Goal: Information Seeking & Learning: Learn about a topic

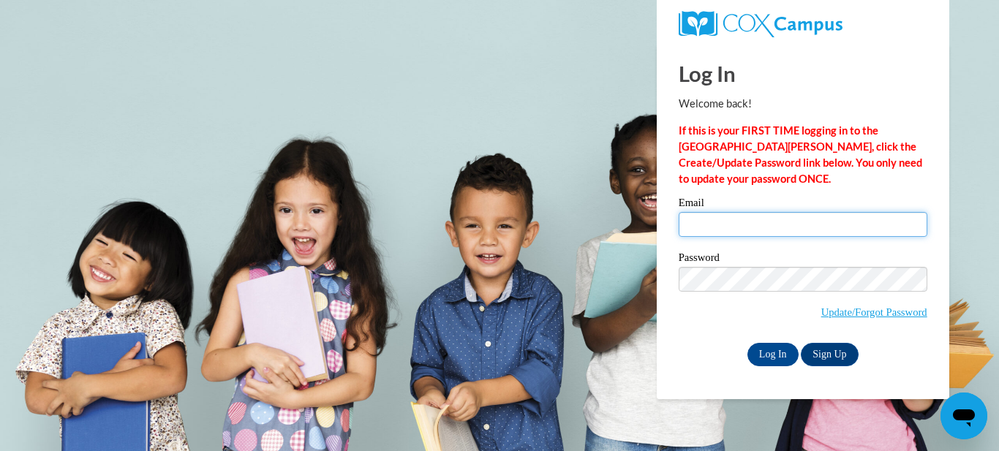
click at [737, 225] on input "Email" at bounding box center [803, 224] width 249 height 25
type input "[EMAIL_ADDRESS][DOMAIN_NAME]"
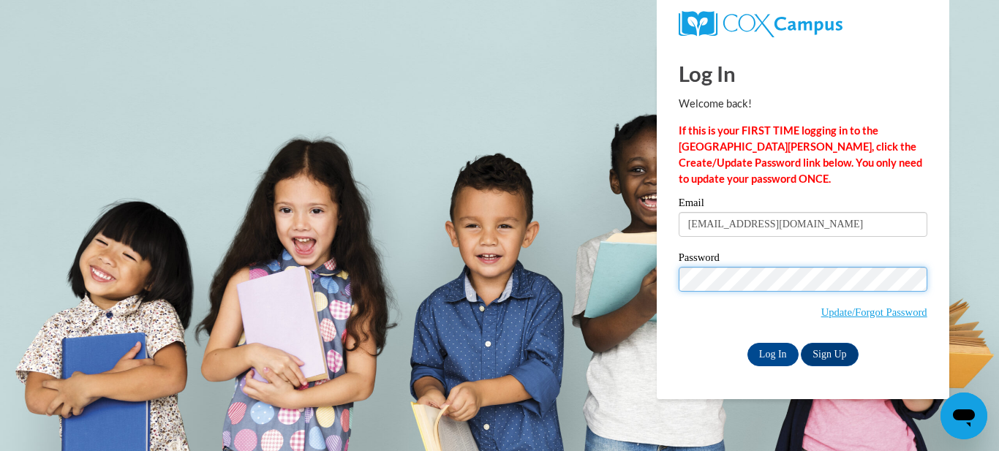
click at [748, 343] on input "Log In" at bounding box center [773, 354] width 51 height 23
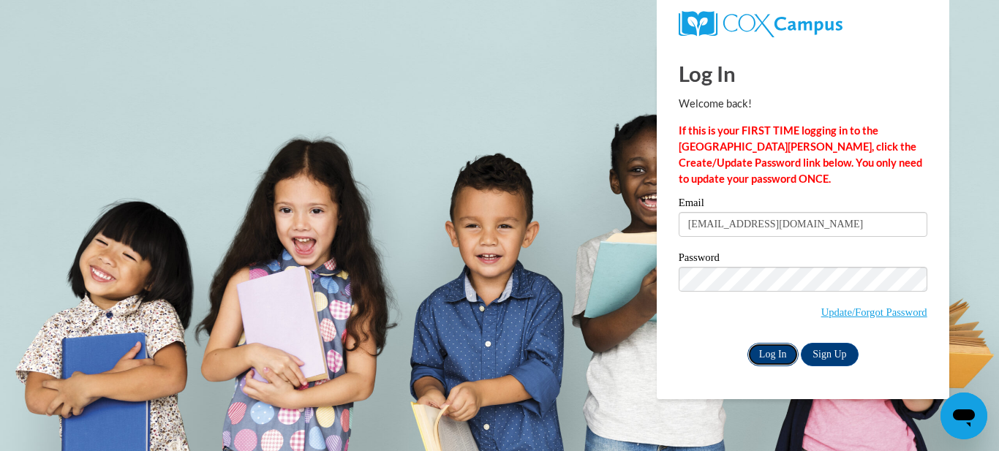
click at [766, 352] on input "Log In" at bounding box center [773, 354] width 51 height 23
click at [781, 353] on input "Log In" at bounding box center [773, 354] width 51 height 23
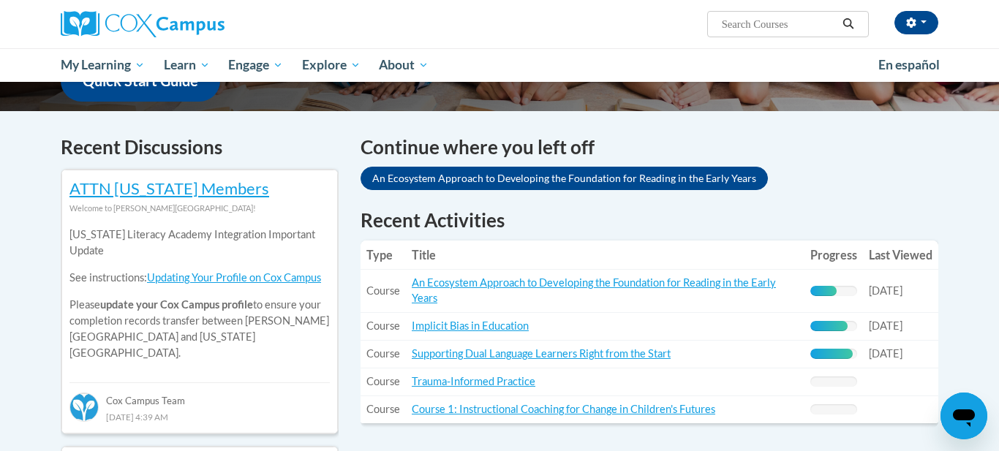
scroll to position [434, 0]
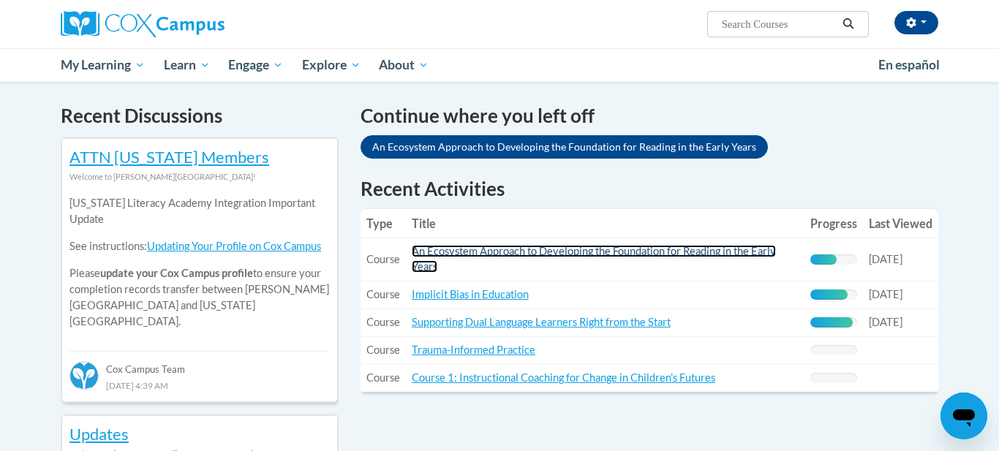
click at [743, 253] on link "An Ecosystem Approach to Developing the Foundation for Reading in the Early Yea…" at bounding box center [594, 259] width 364 height 28
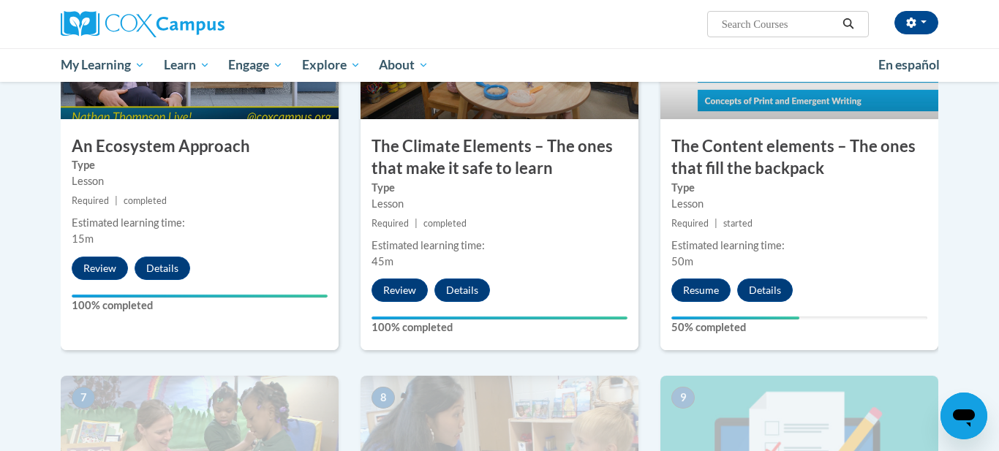
scroll to position [854, 0]
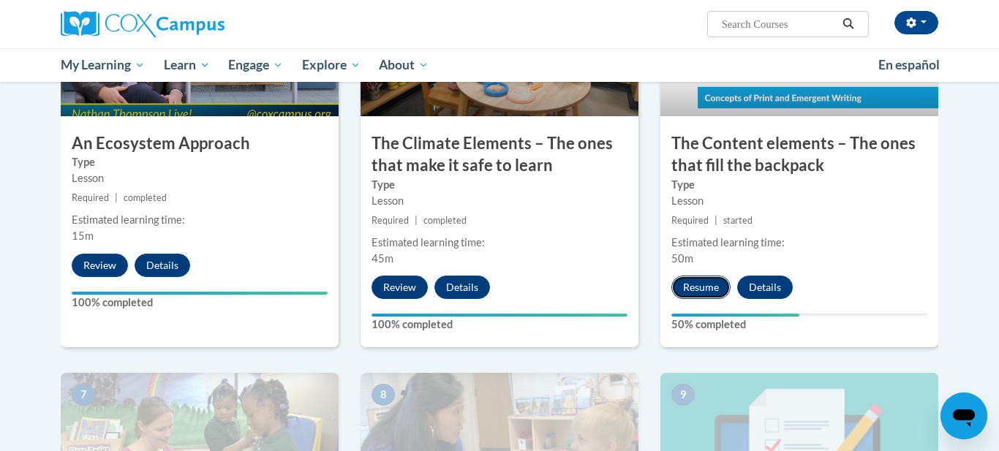
click at [712, 293] on button "Resume" at bounding box center [701, 287] width 59 height 23
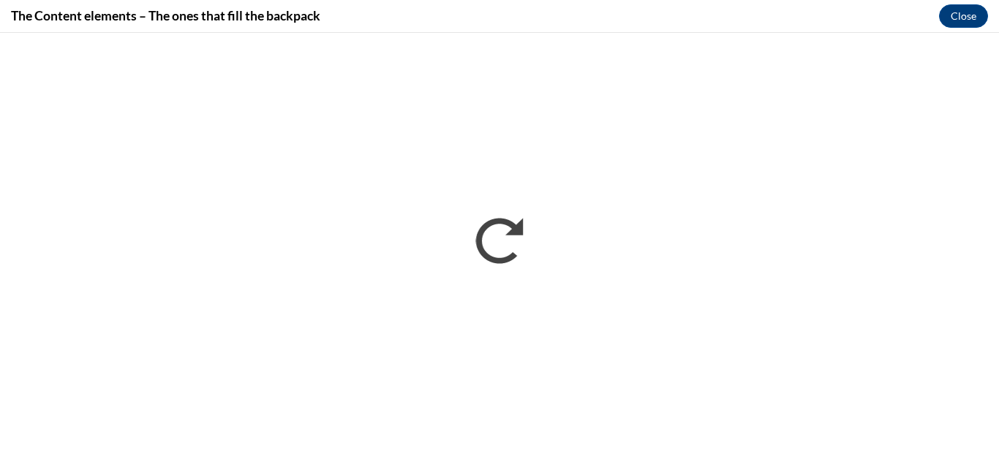
scroll to position [0, 0]
click at [999, 23] on div "The Content elements – The ones that fill the backpack Close" at bounding box center [499, 16] width 999 height 33
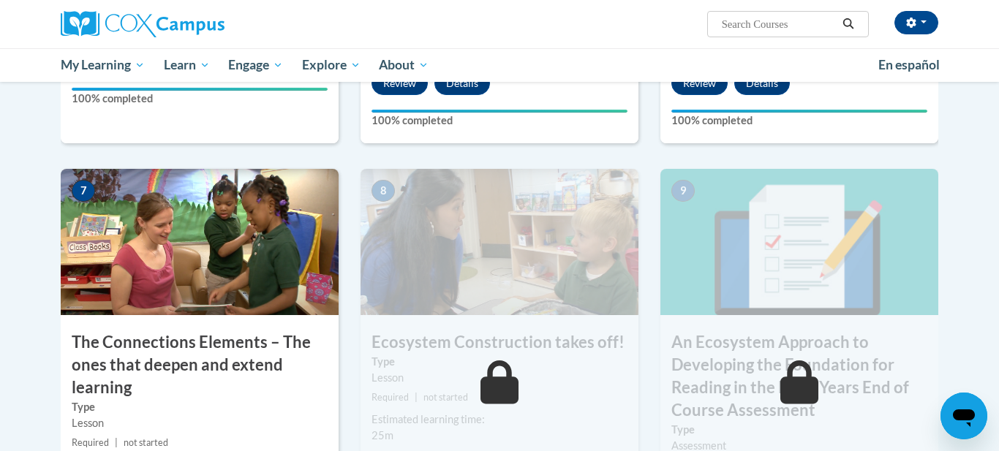
scroll to position [1061, 0]
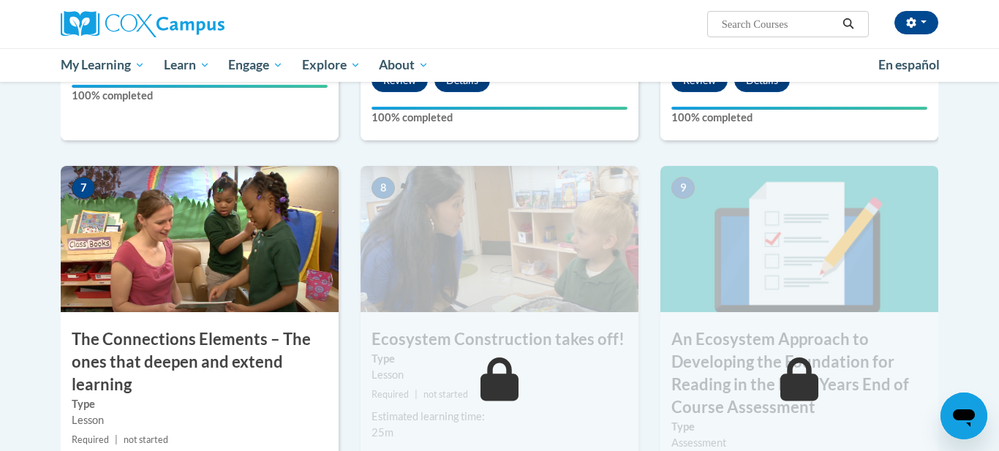
click at [230, 288] on img at bounding box center [200, 239] width 278 height 146
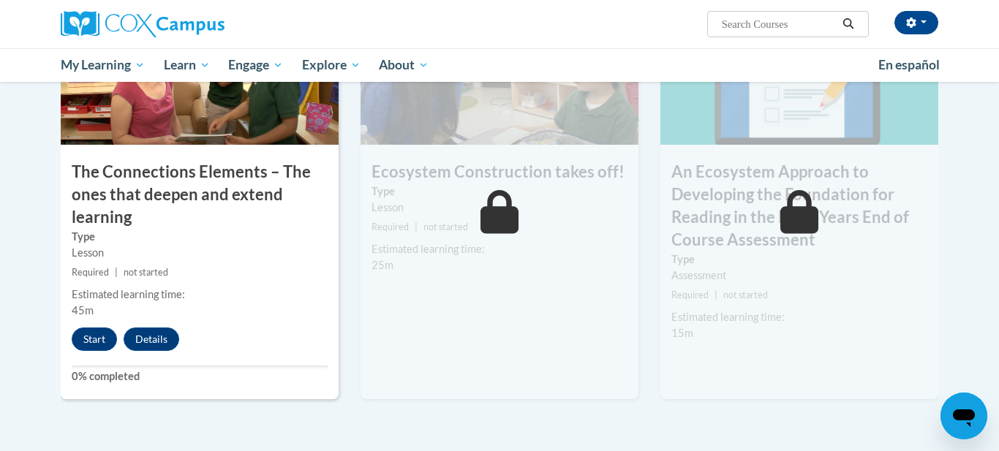
scroll to position [1232, 0]
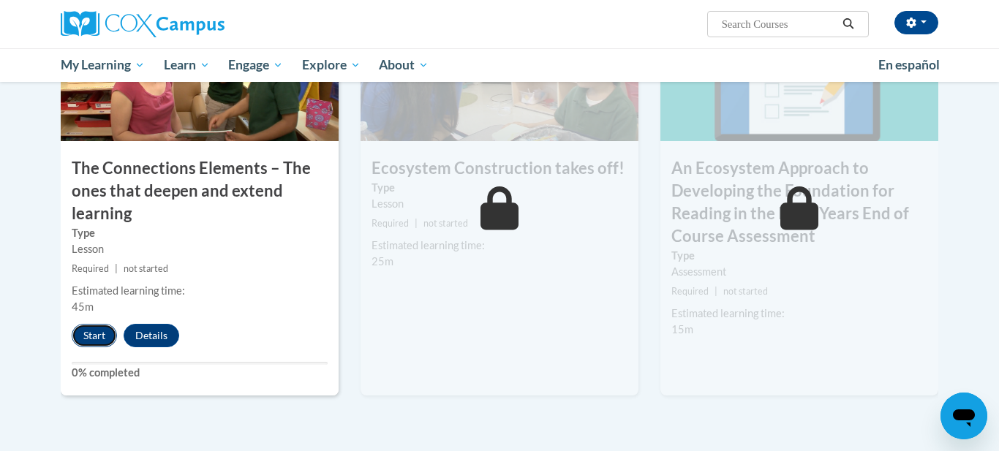
click at [88, 342] on button "Start" at bounding box center [94, 335] width 45 height 23
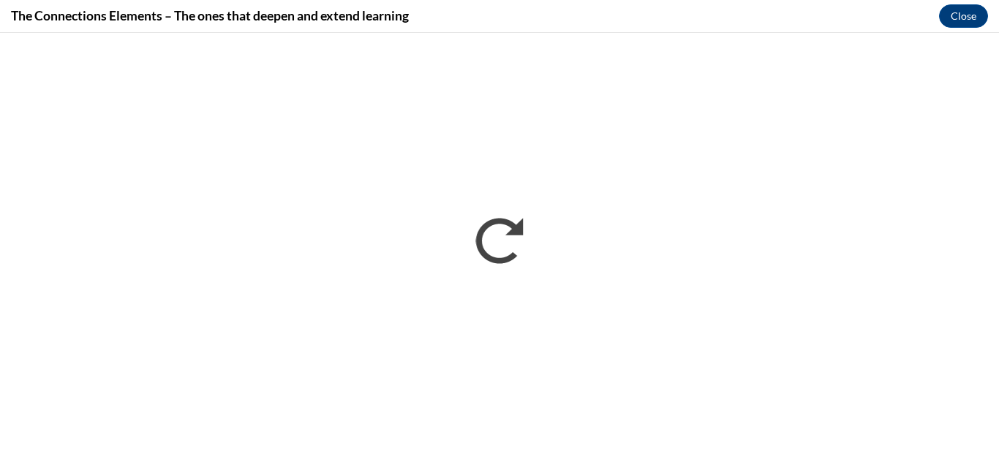
scroll to position [0, 0]
click at [686, 31] on div "The Connections Elements – The ones that deepen and extend learning Close" at bounding box center [499, 16] width 999 height 33
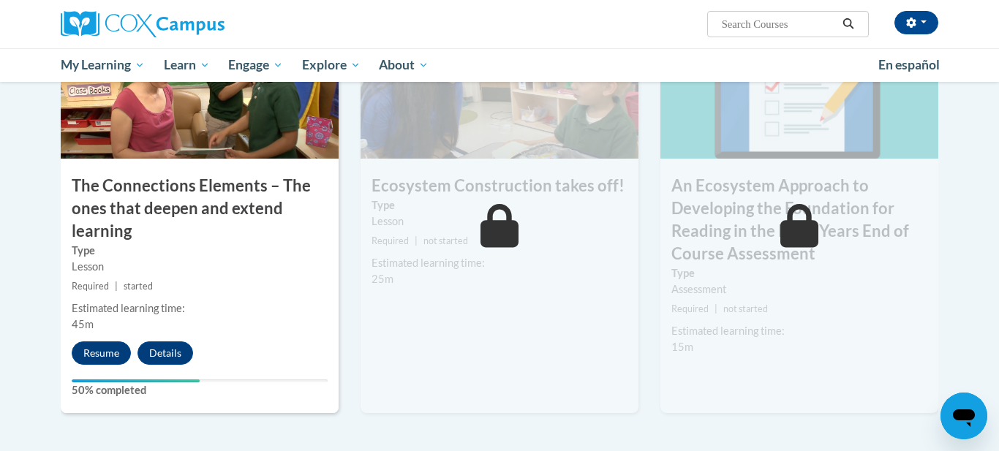
scroll to position [1217, 0]
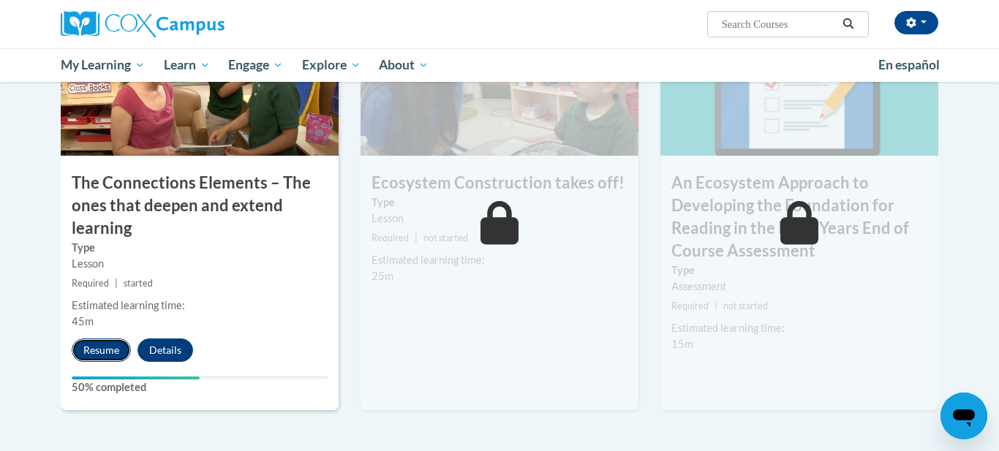
click at [100, 352] on button "Resume" at bounding box center [101, 350] width 59 height 23
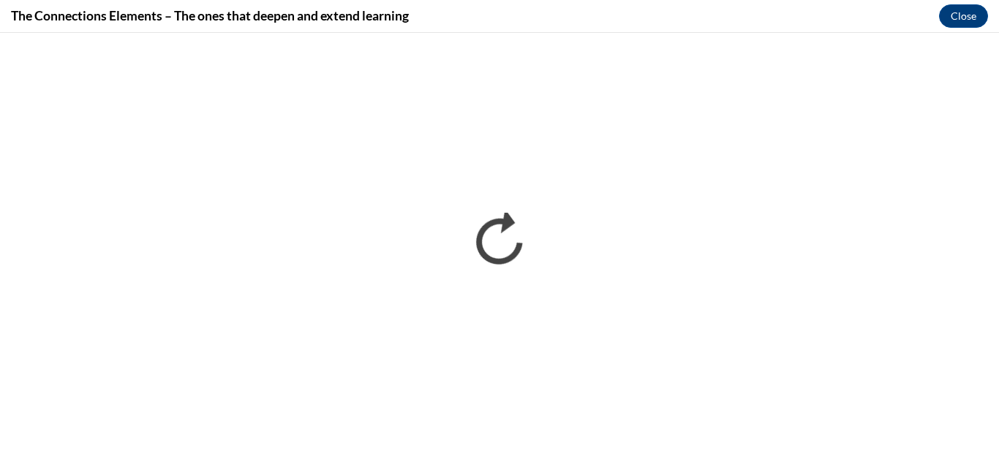
scroll to position [0, 0]
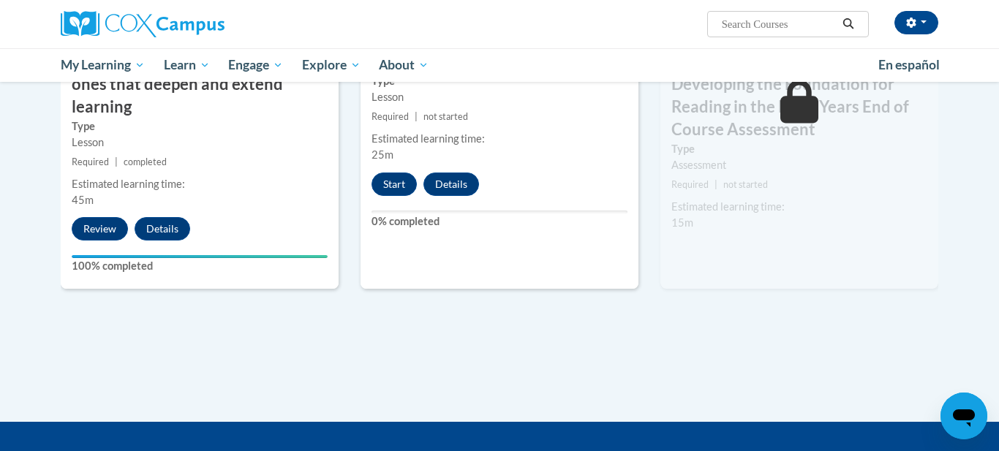
scroll to position [1345, 0]
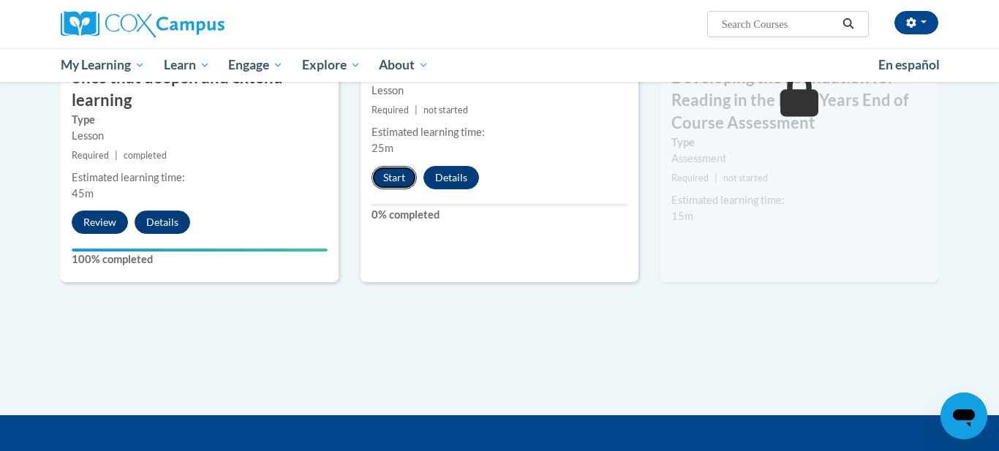
click at [389, 179] on button "Start" at bounding box center [394, 177] width 45 height 23
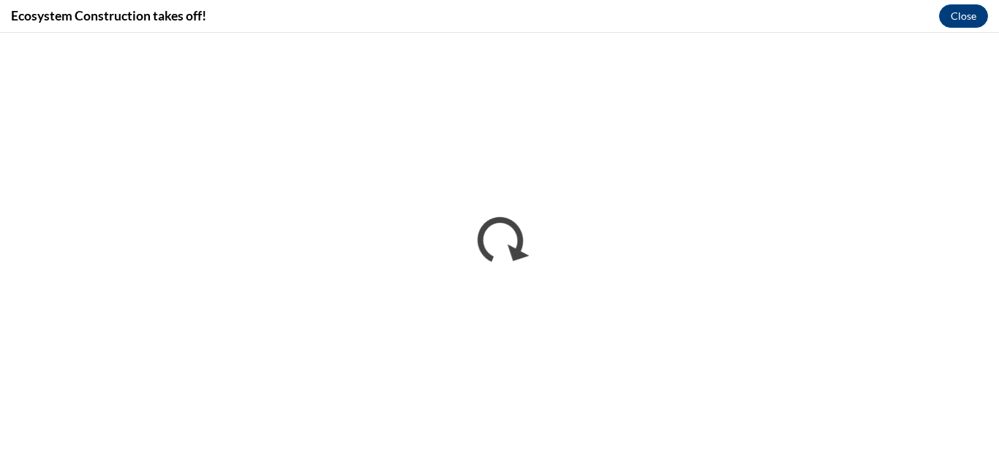
scroll to position [0, 0]
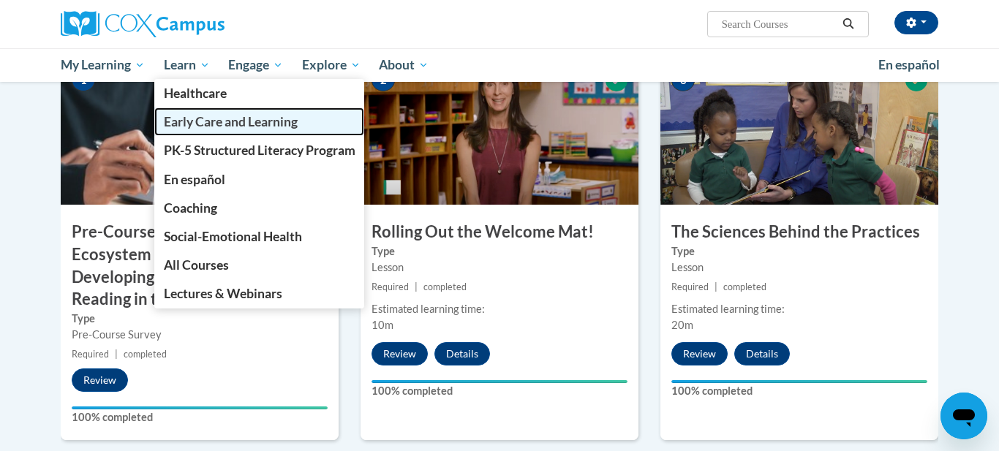
click at [190, 124] on span "Early Care and Learning" at bounding box center [231, 121] width 134 height 15
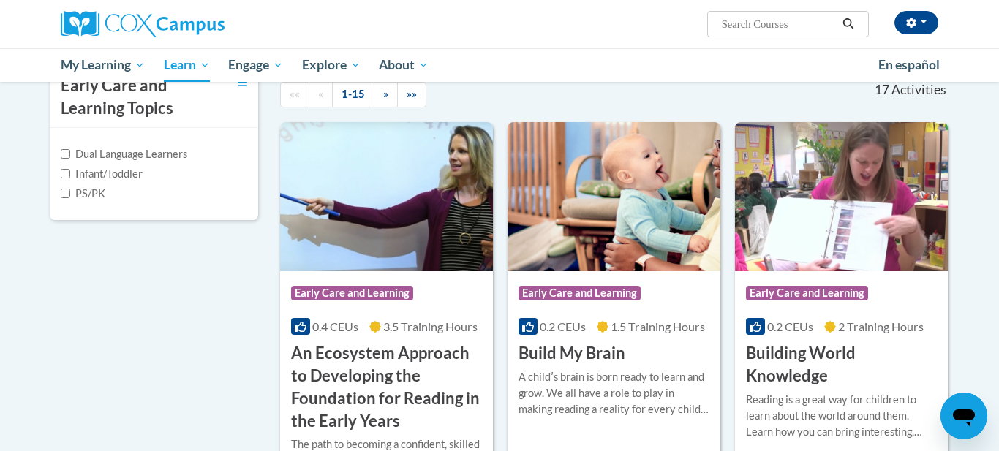
scroll to position [337, 0]
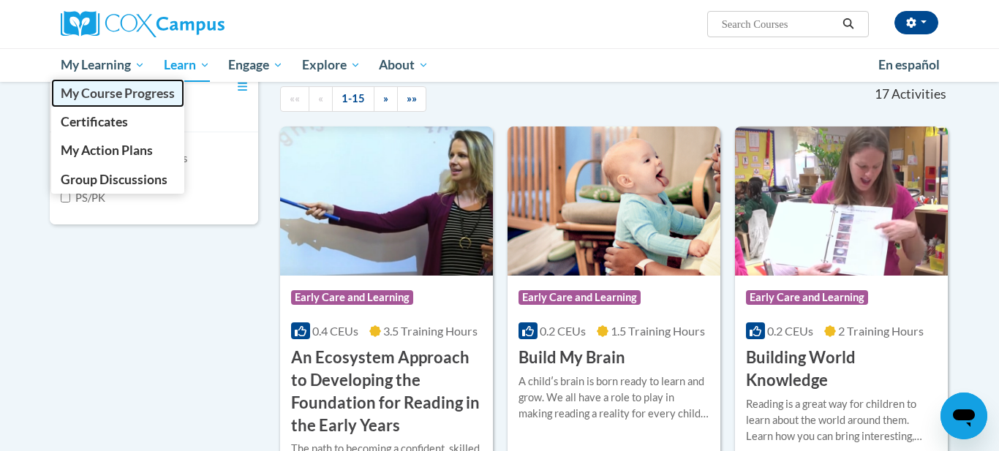
click at [121, 86] on span "My Course Progress" at bounding box center [118, 93] width 114 height 15
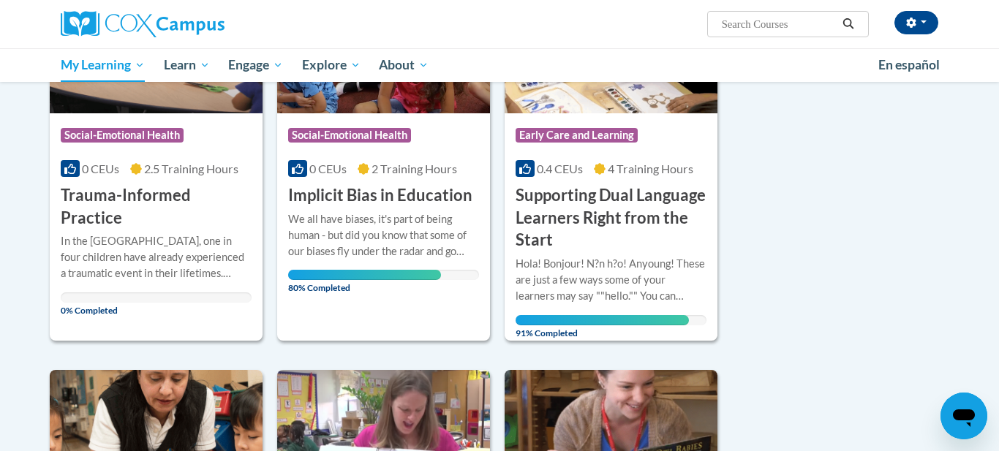
scroll to position [730, 0]
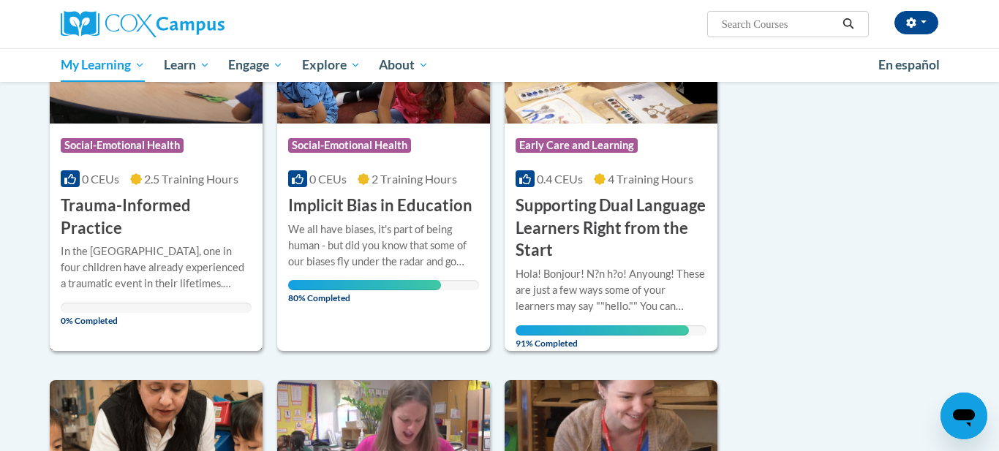
click at [195, 213] on h3 "Trauma-Informed Practice" at bounding box center [156, 217] width 191 height 45
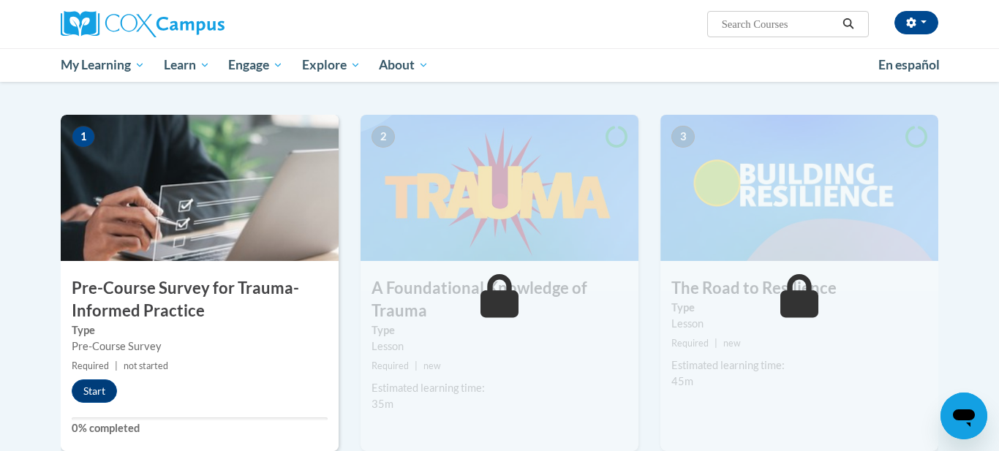
drag, startPoint x: 999, startPoint y: 168, endPoint x: 991, endPoint y: 244, distance: 76.5
click at [991, 244] on body "Monica Vaughn (America/New_York UTC-04:00) My Profile Inbox My Transcripts Log …" at bounding box center [499, 457] width 999 height 1449
drag, startPoint x: 996, startPoint y: 415, endPoint x: 975, endPoint y: 486, distance: 74.1
click at [81, 392] on button "Start" at bounding box center [94, 391] width 45 height 23
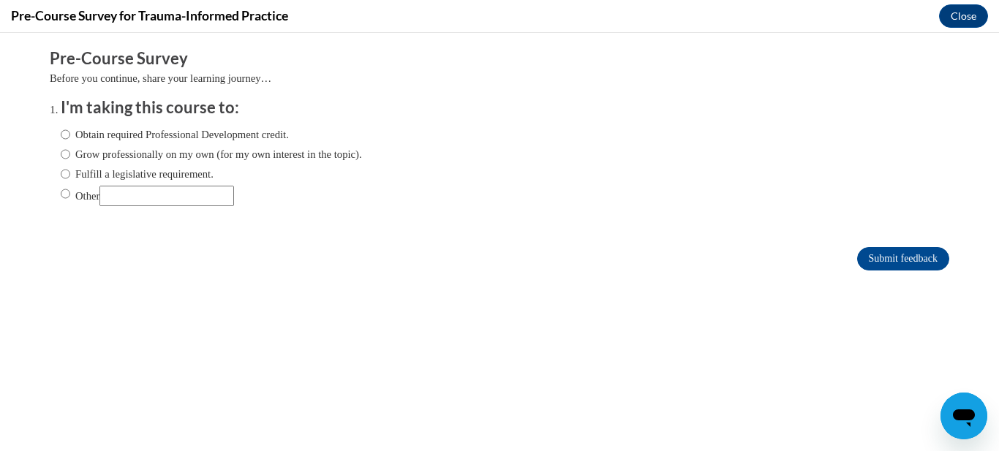
click at [252, 131] on label "Obtain required Professional Development credit." at bounding box center [175, 135] width 228 height 16
click at [70, 131] on input "Obtain required Professional Development credit." at bounding box center [66, 135] width 10 height 16
radio input "true"
click at [871, 258] on input "Submit feedback" at bounding box center [903, 258] width 92 height 23
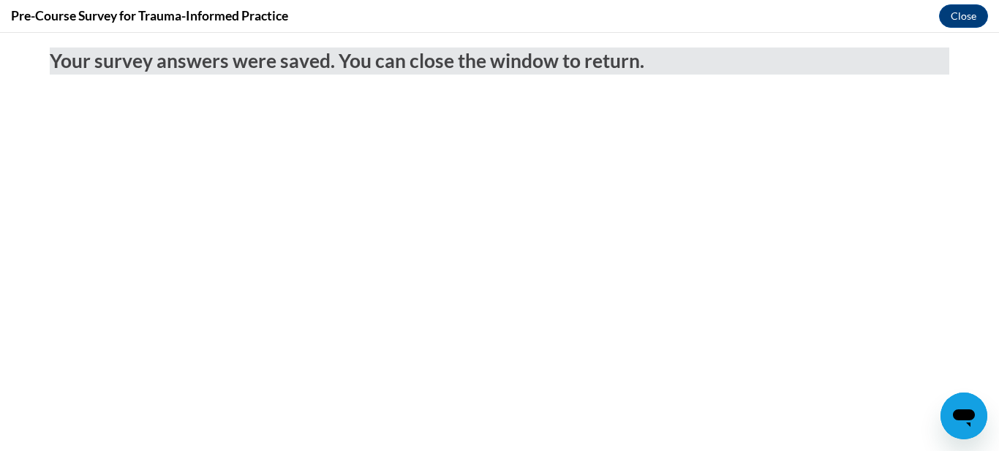
drag, startPoint x: 998, startPoint y: 108, endPoint x: 992, endPoint y: 232, distance: 124.5
click at [992, 232] on body "Your survey answers were saved. You can close the window to return." at bounding box center [499, 242] width 999 height 418
click at [973, 15] on button "Close" at bounding box center [963, 15] width 49 height 23
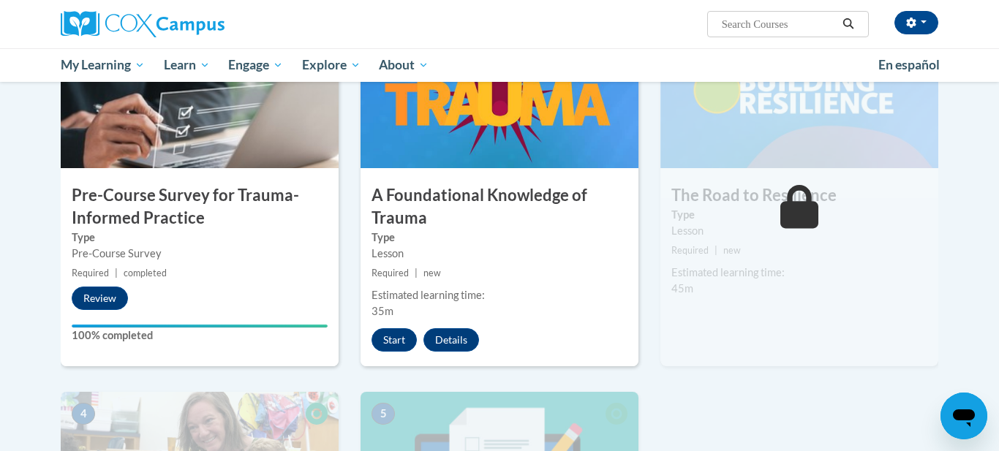
scroll to position [344, 0]
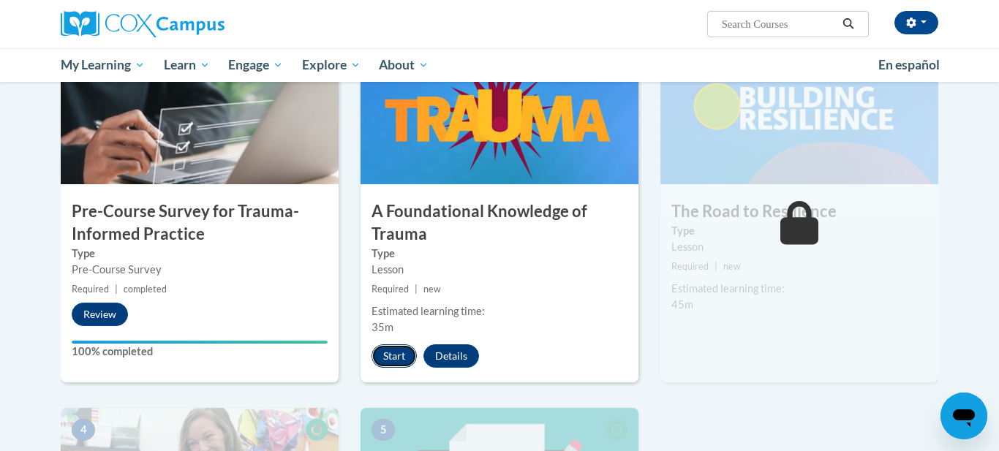
click at [403, 360] on button "Start" at bounding box center [394, 356] width 45 height 23
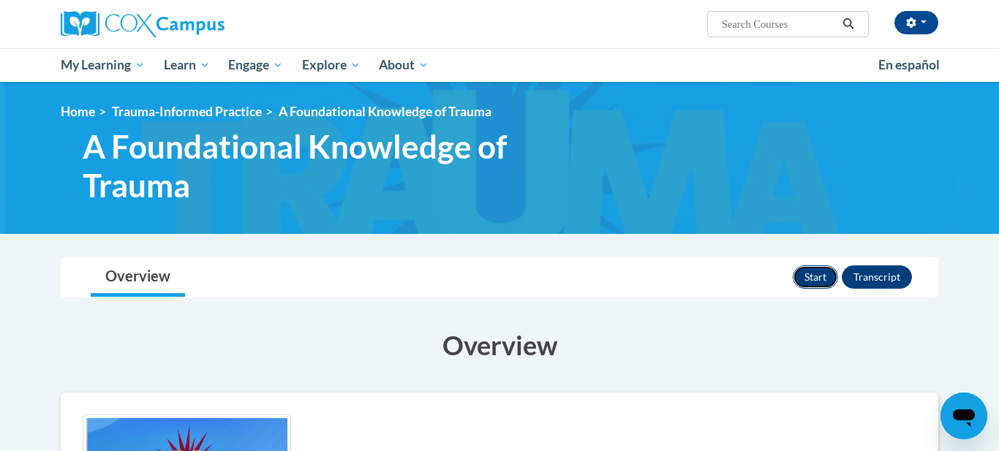
click at [824, 277] on button "Start" at bounding box center [815, 277] width 45 height 23
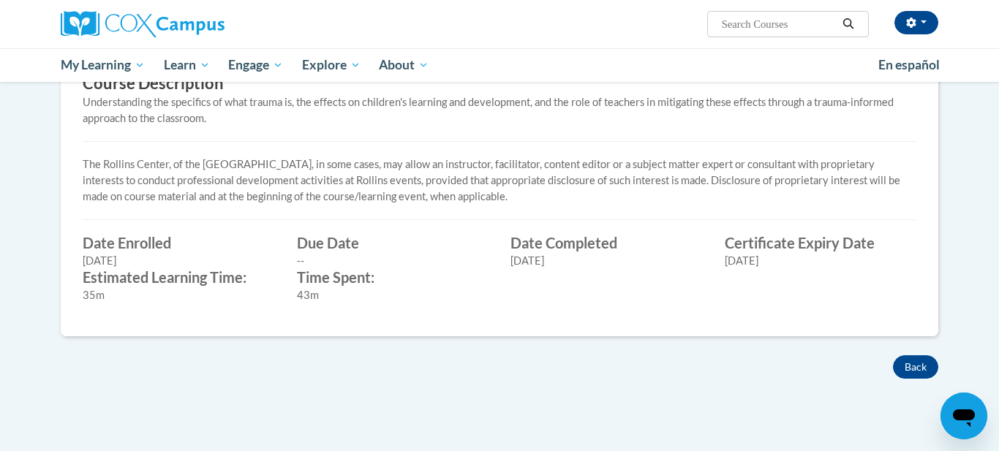
scroll to position [473, 0]
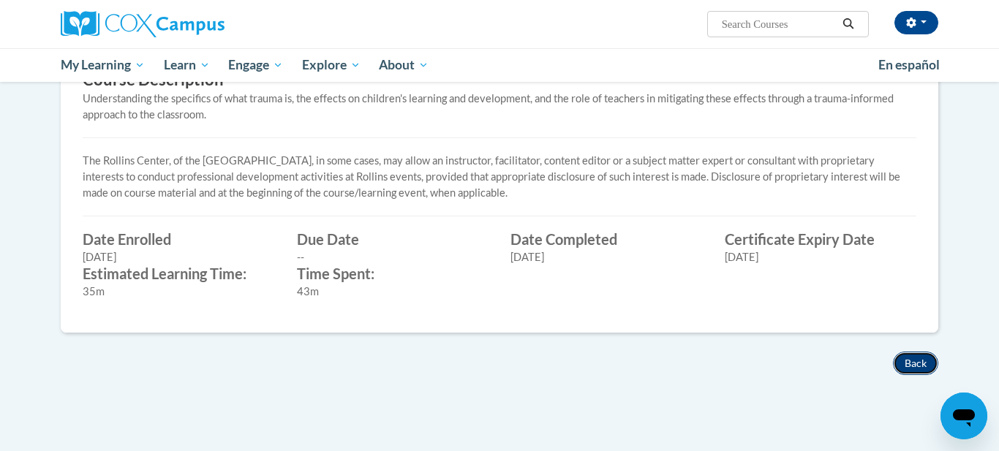
click at [902, 361] on button "Back" at bounding box center [915, 363] width 45 height 23
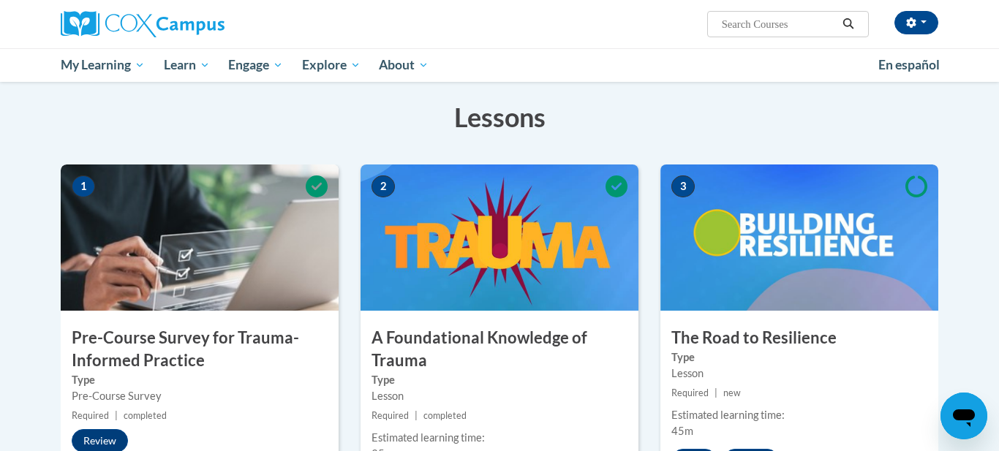
scroll to position [239, 0]
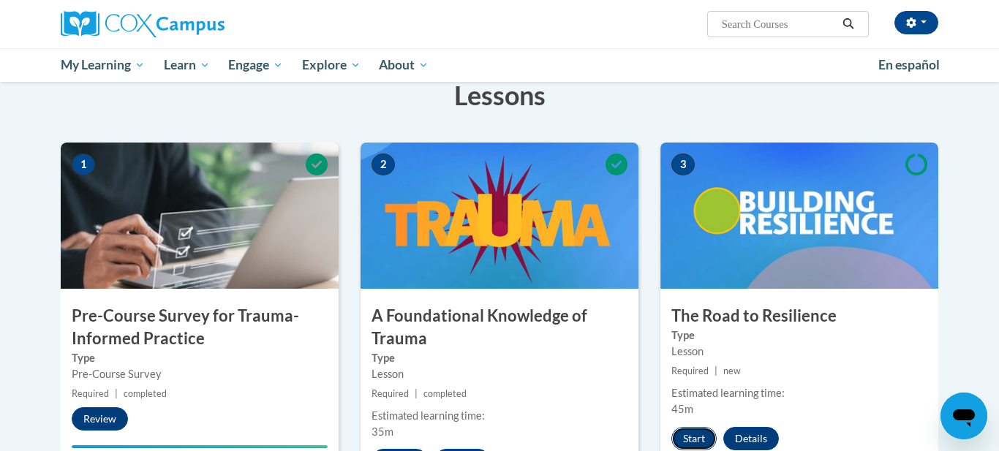
click at [689, 435] on button "Start" at bounding box center [694, 438] width 45 height 23
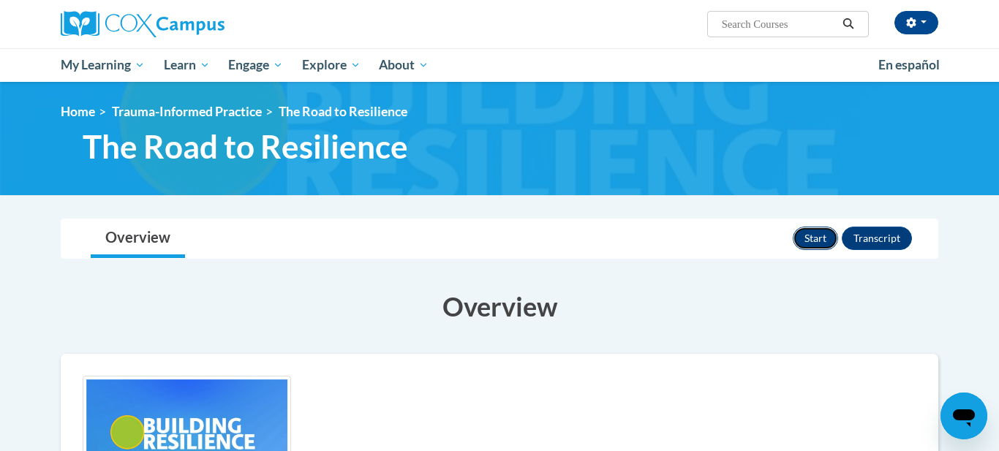
click at [819, 233] on button "Start" at bounding box center [815, 238] width 45 height 23
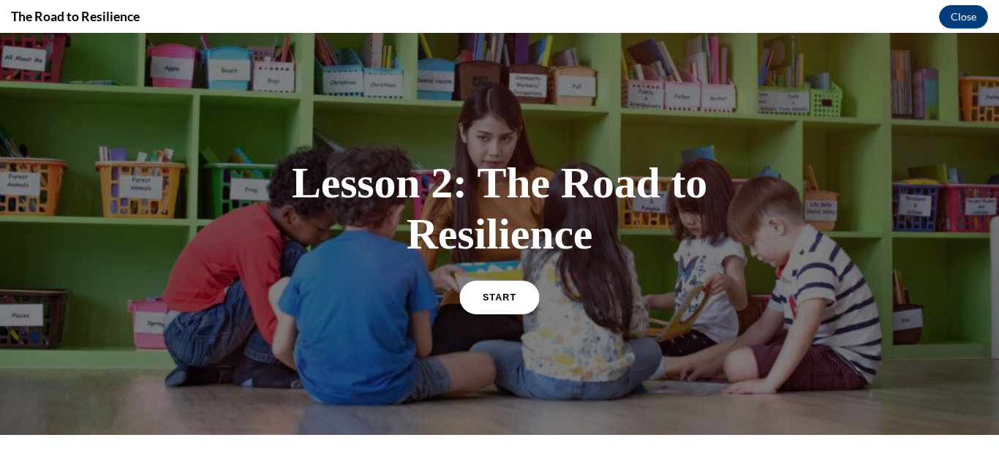
click at [501, 303] on link "START" at bounding box center [499, 297] width 80 height 34
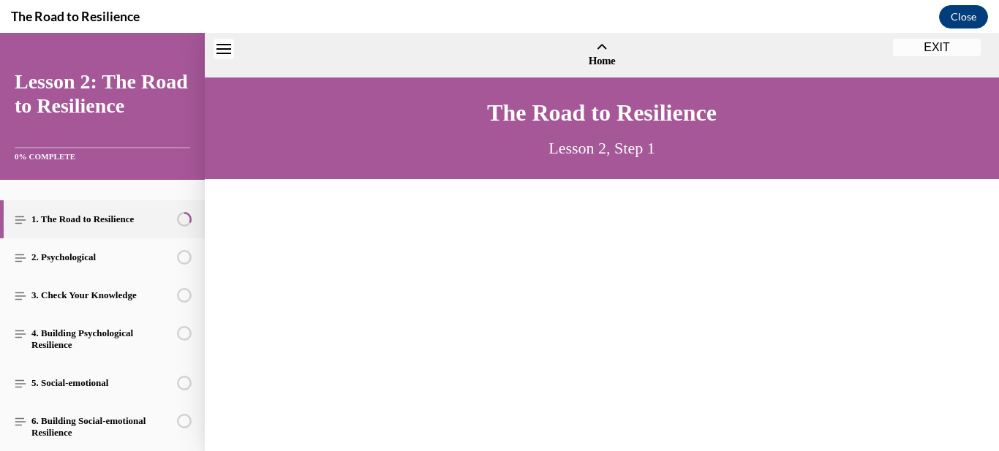
scroll to position [45, 0]
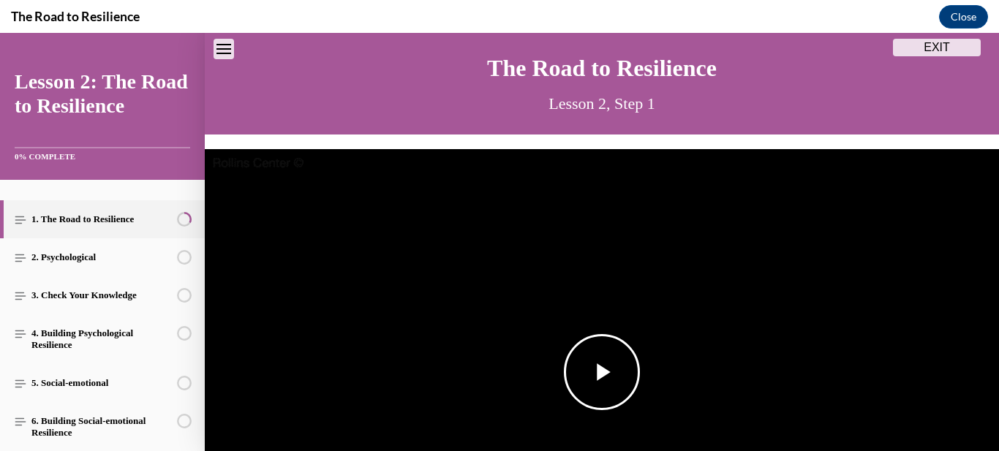
click at [602, 372] on span "Video player" at bounding box center [602, 372] width 0 height 0
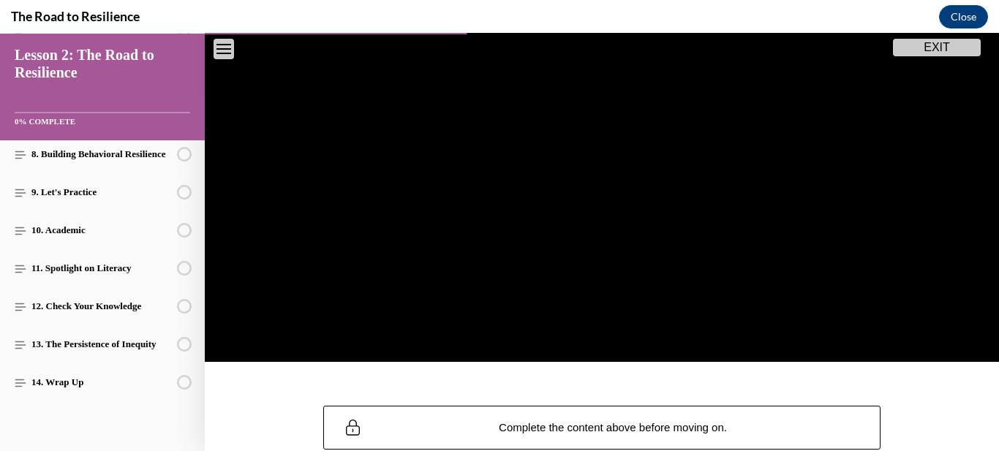
scroll to position [285, 0]
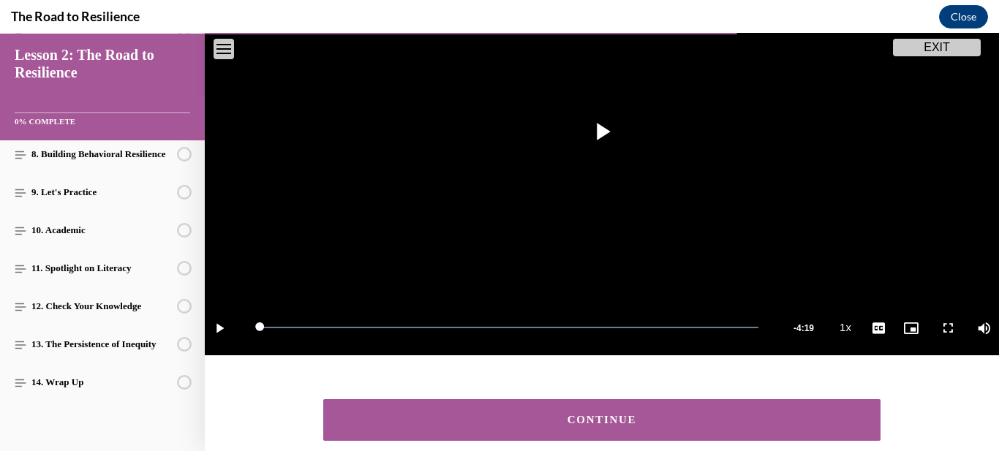
click at [637, 421] on div "CONTINUE" at bounding box center [602, 420] width 512 height 11
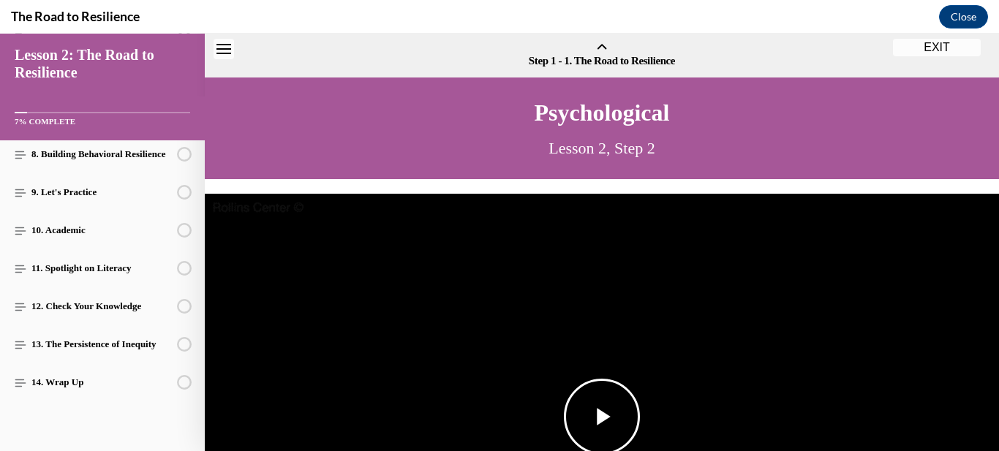
scroll to position [45, 0]
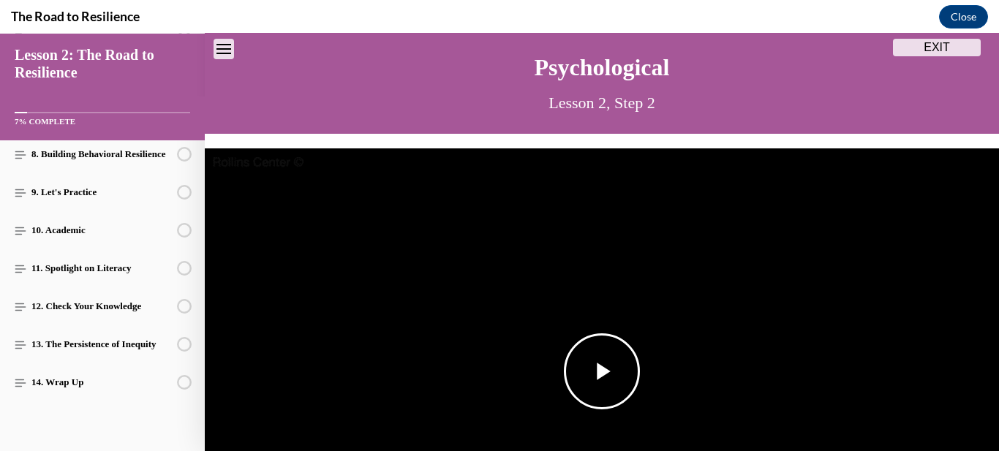
click at [602, 372] on span "Video player" at bounding box center [602, 372] width 0 height 0
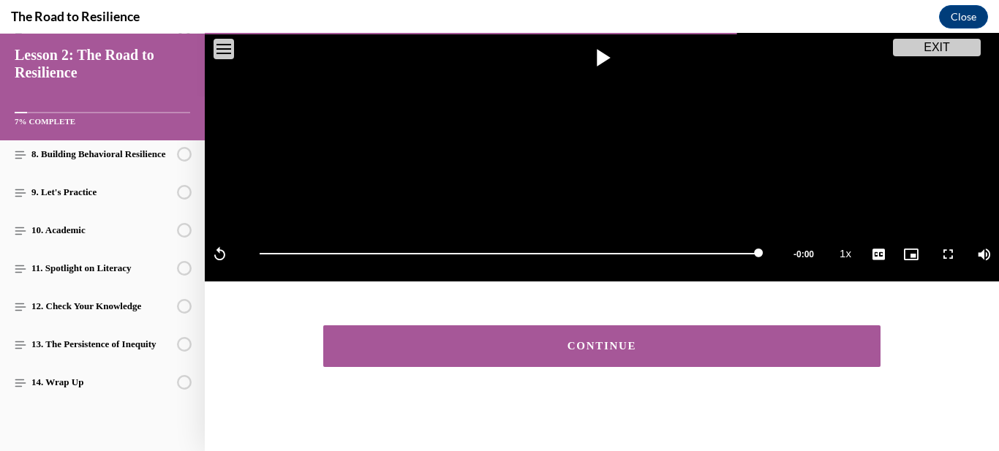
scroll to position [359, 0]
click at [783, 359] on button "CONTINUE" at bounding box center [601, 347] width 557 height 42
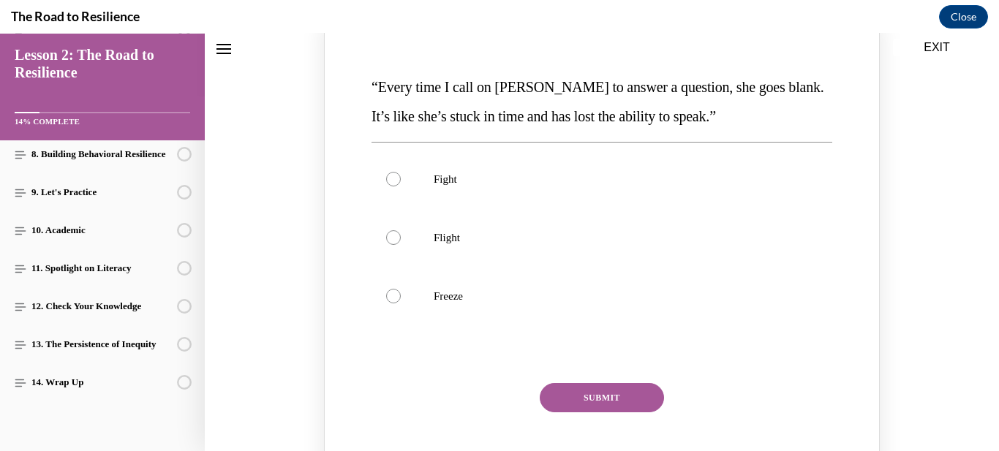
scroll to position [225, 0]
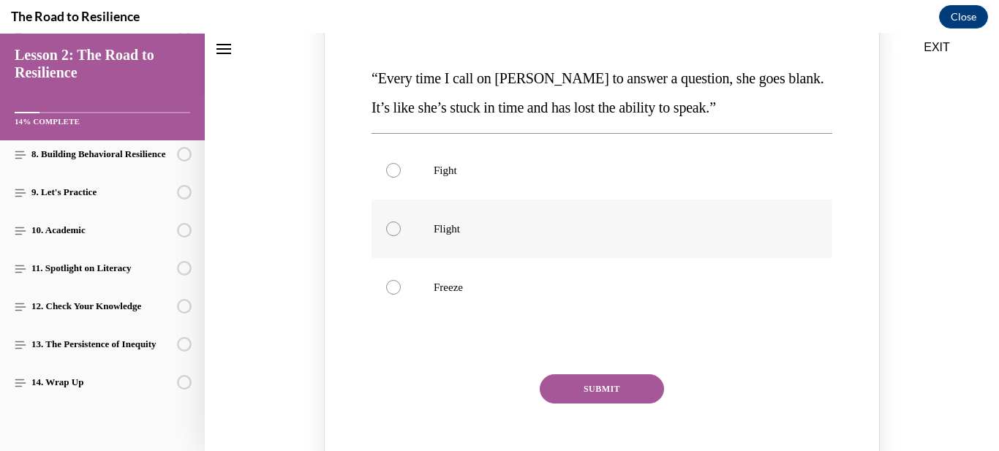
click at [448, 245] on label "Flight" at bounding box center [602, 229] width 461 height 59
click at [401, 236] on input "Flight" at bounding box center [393, 229] width 15 height 15
radio input "true"
click at [576, 380] on button "SUBMIT" at bounding box center [602, 389] width 124 height 29
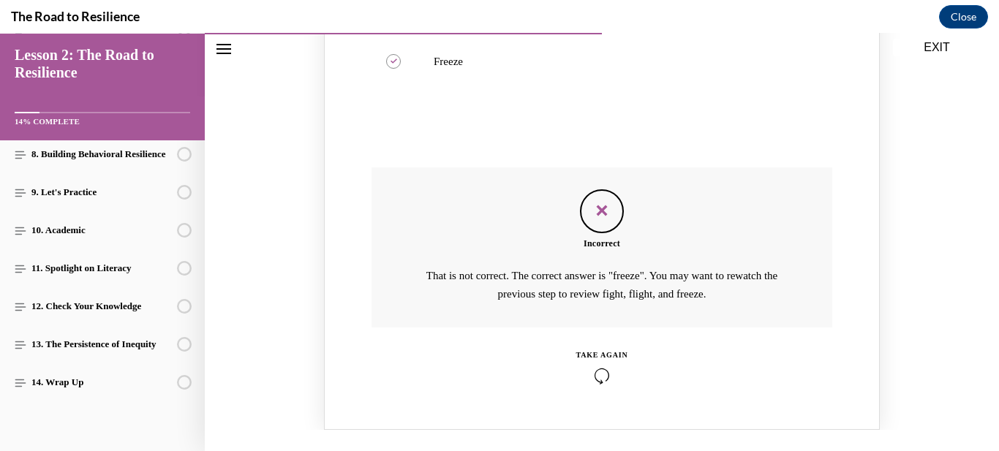
scroll to position [454, 0]
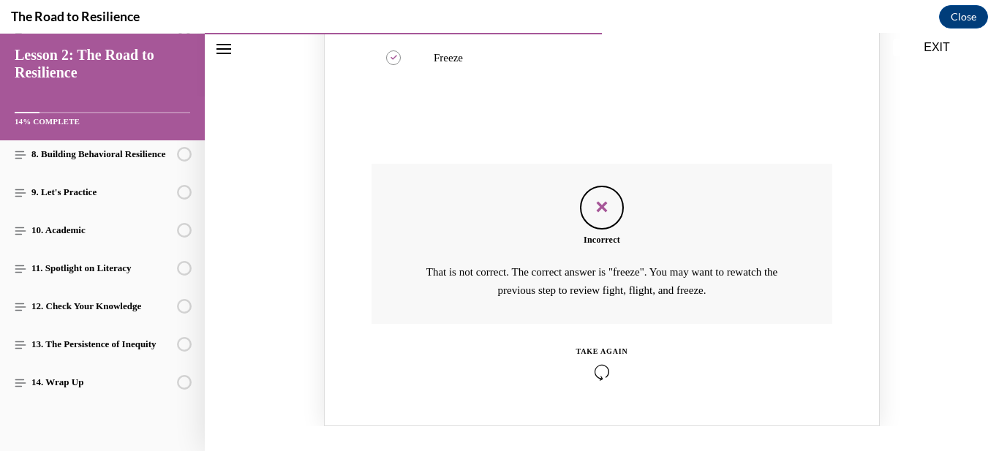
click at [604, 372] on icon "Knowledge check: Multiple choice" at bounding box center [603, 372] width 52 height 16
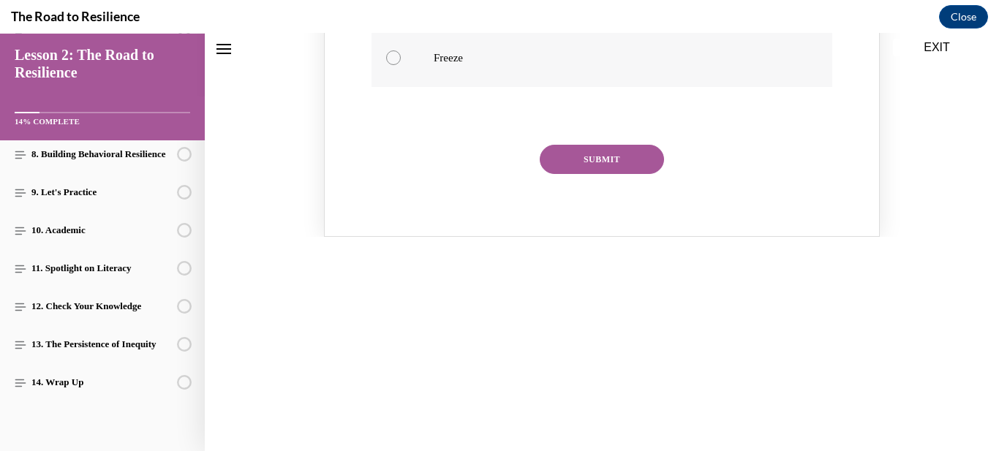
scroll to position [211, 0]
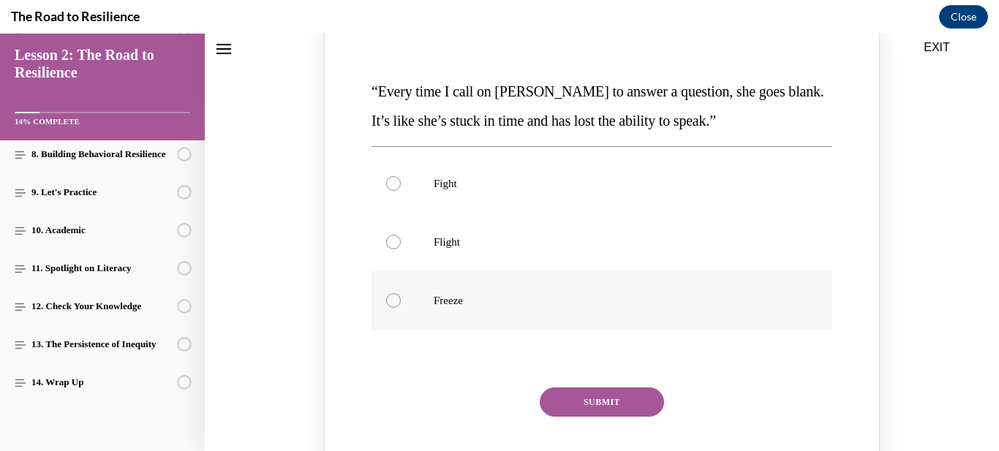
click at [394, 301] on div "Knowledge check: Multiple choice" at bounding box center [393, 300] width 15 height 15
click at [394, 301] on input "Freeze" at bounding box center [393, 300] width 15 height 15
radio input "true"
click at [567, 413] on button "SUBMIT" at bounding box center [602, 402] width 124 height 29
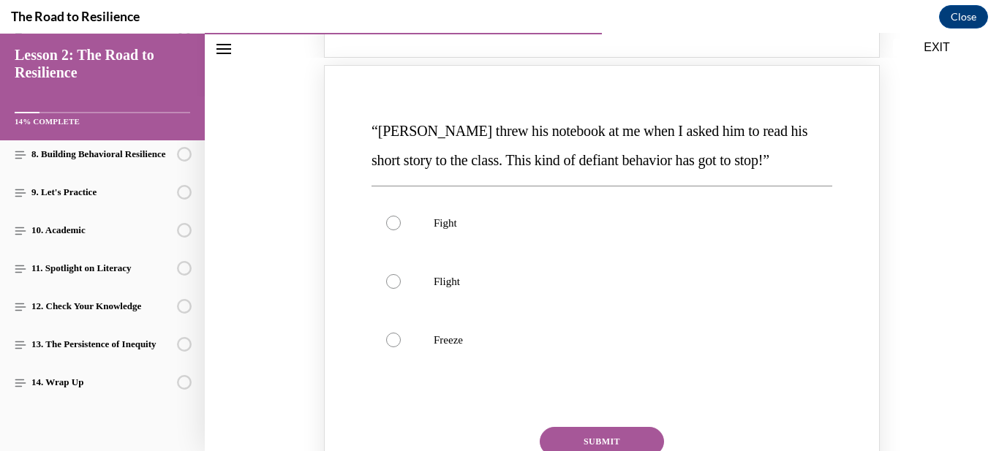
scroll to position [770, 0]
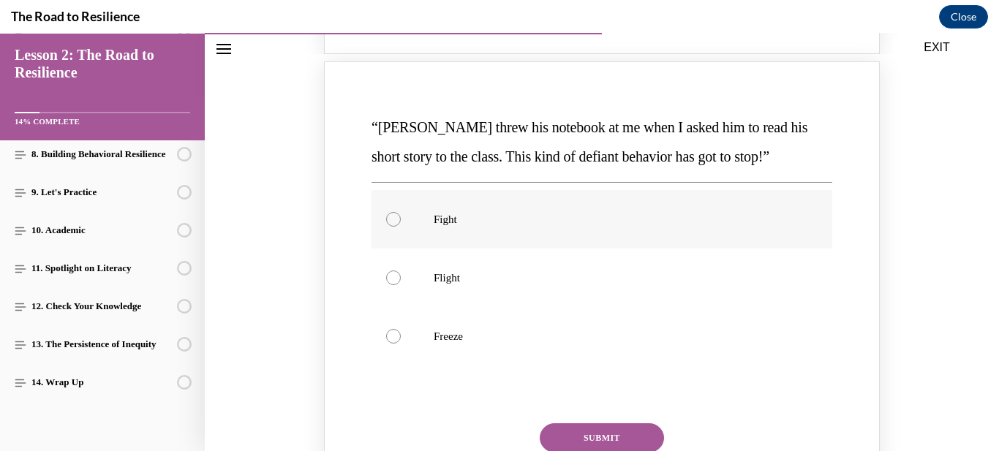
click at [392, 220] on div "Knowledge check: Multiple choice" at bounding box center [393, 219] width 15 height 15
click at [392, 220] on input "Fight" at bounding box center [393, 219] width 15 height 15
radio input "true"
click at [396, 282] on div "Knowledge check: Multiple choice" at bounding box center [393, 278] width 15 height 15
click at [396, 282] on input "Flight" at bounding box center [393, 278] width 15 height 15
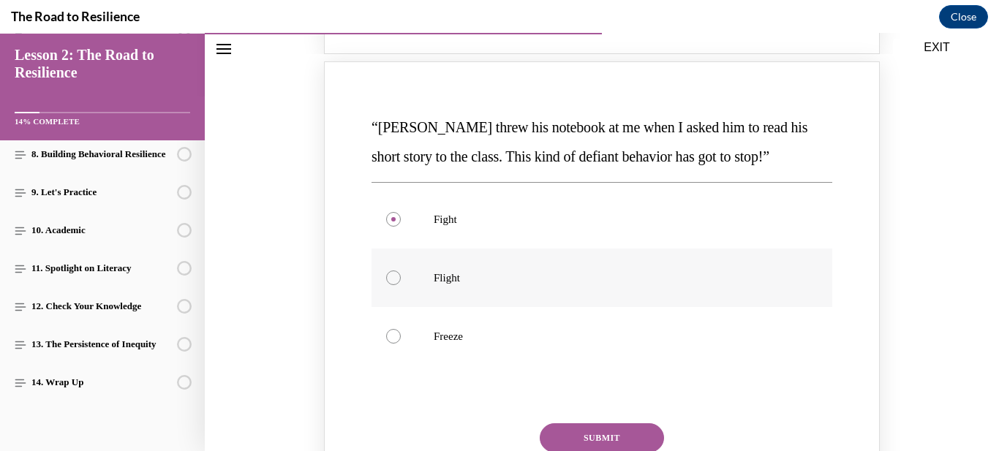
radio input "true"
click at [598, 433] on button "SUBMIT" at bounding box center [602, 438] width 124 height 29
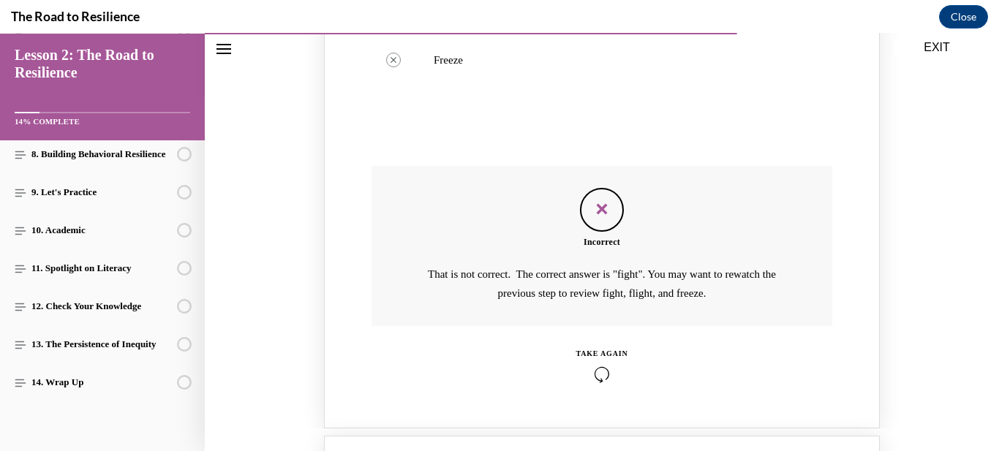
scroll to position [1050, 0]
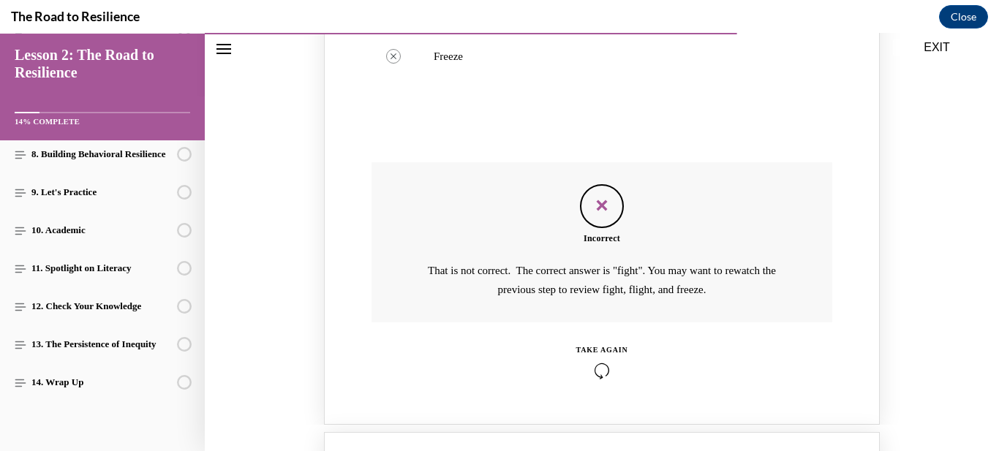
click at [605, 369] on icon "Knowledge check: Multiple choice" at bounding box center [603, 371] width 52 height 16
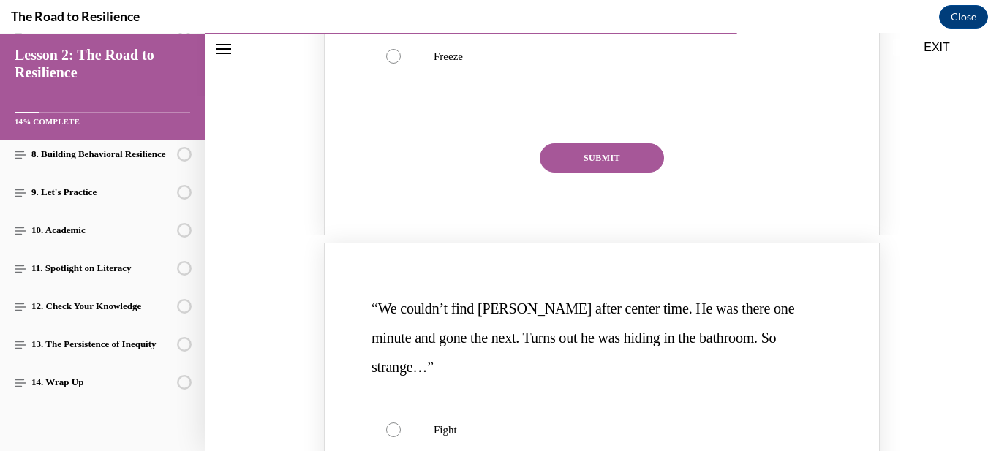
scroll to position [806, 0]
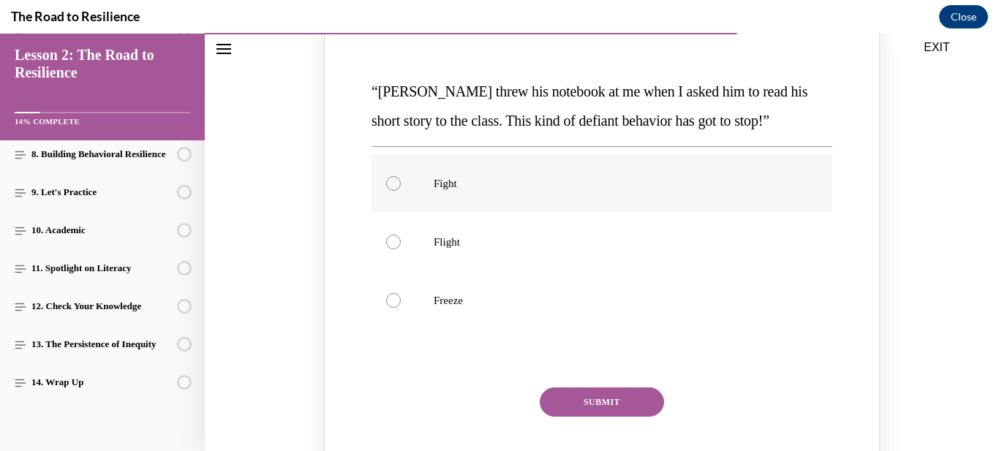
click at [393, 182] on div "Knowledge check: Multiple choice" at bounding box center [393, 183] width 15 height 15
click at [393, 182] on input "Fight" at bounding box center [393, 183] width 15 height 15
radio input "true"
click at [606, 406] on button "SUBMIT" at bounding box center [602, 402] width 124 height 29
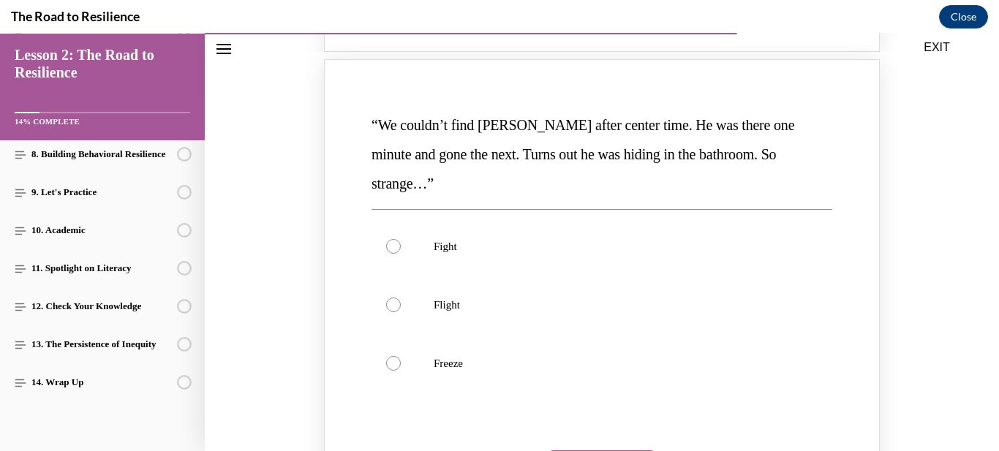
scroll to position [1370, 0]
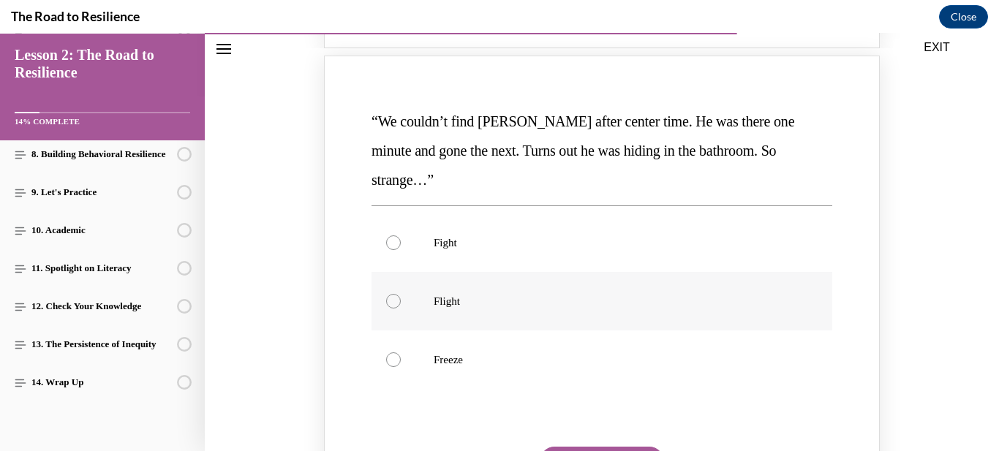
click at [394, 281] on label "Flight" at bounding box center [602, 301] width 461 height 59
click at [394, 294] on input "Flight" at bounding box center [393, 301] width 15 height 15
radio input "true"
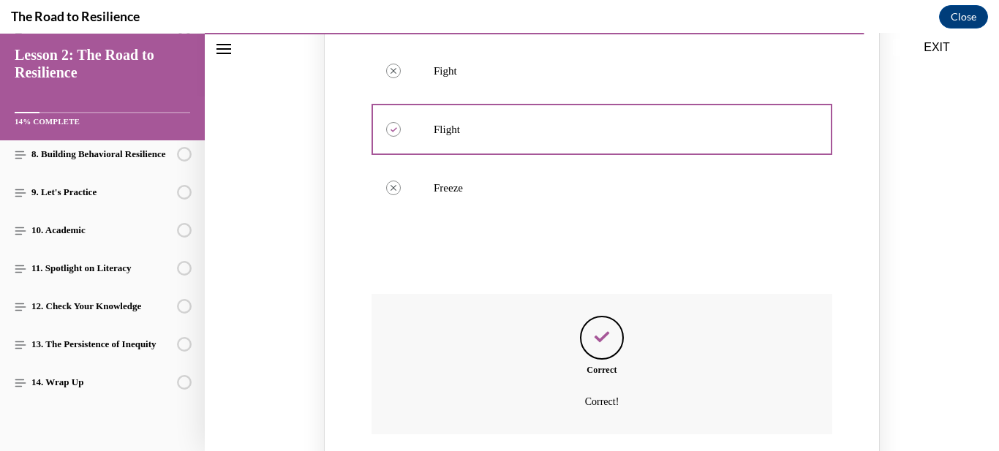
scroll to position [1717, 0]
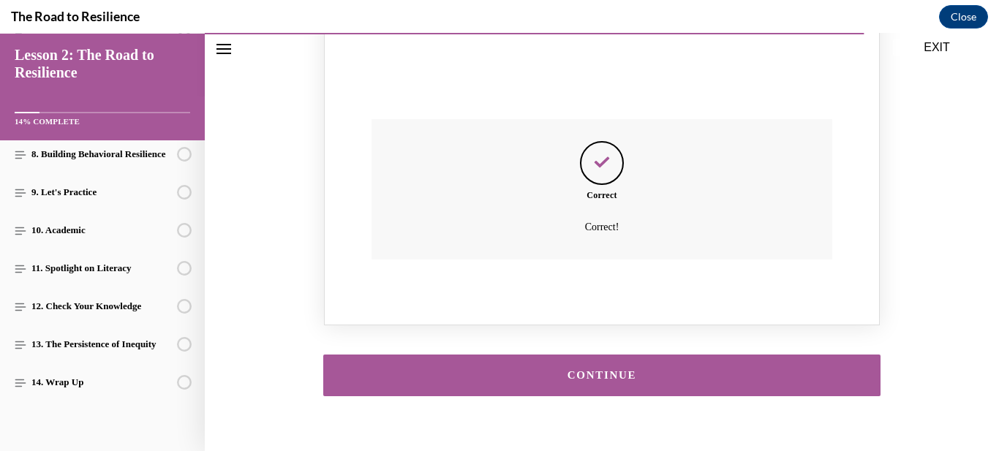
click at [717, 355] on button "CONTINUE" at bounding box center [601, 376] width 557 height 42
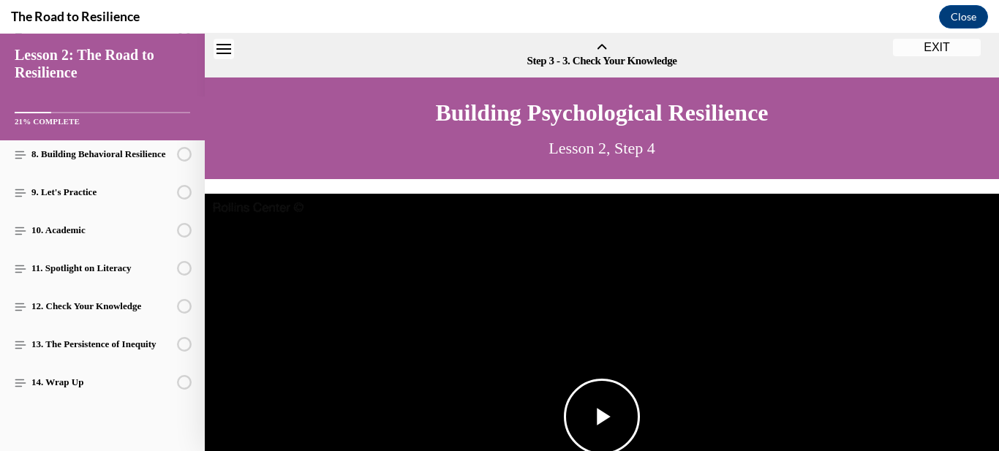
scroll to position [45, 0]
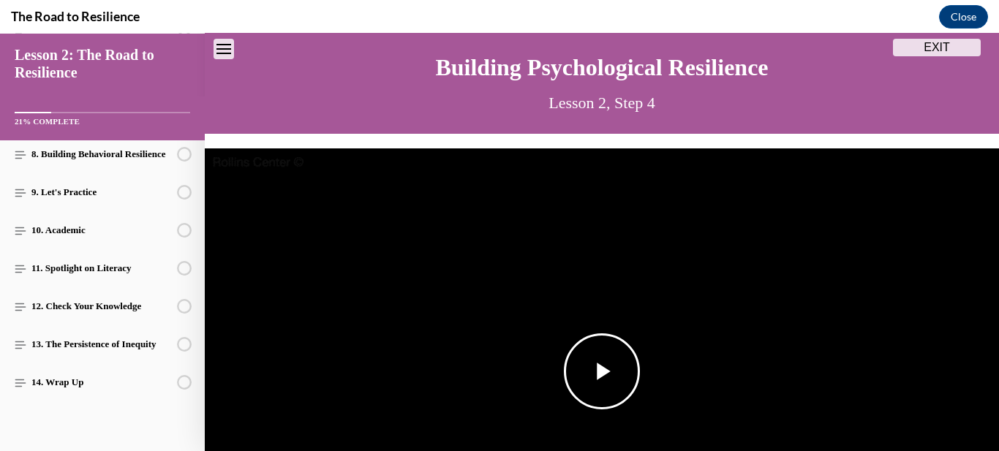
click at [602, 372] on span "Video player" at bounding box center [602, 372] width 0 height 0
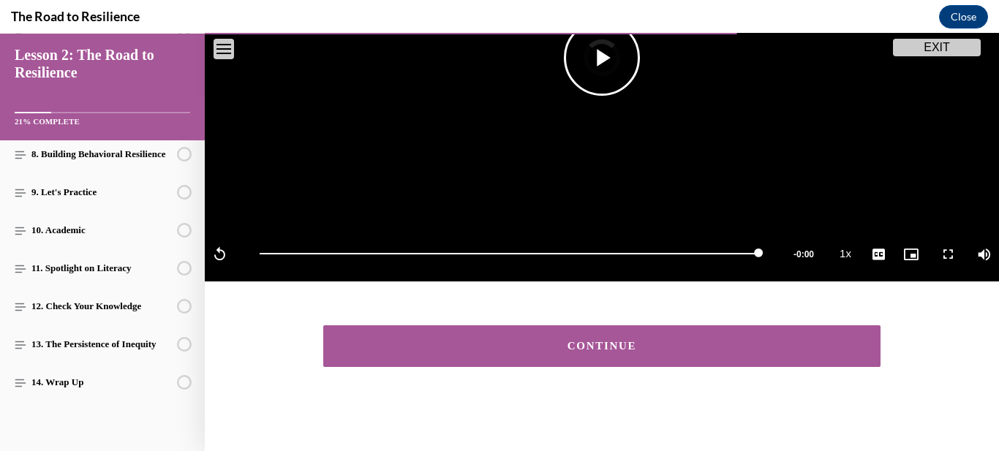
scroll to position [359, 0]
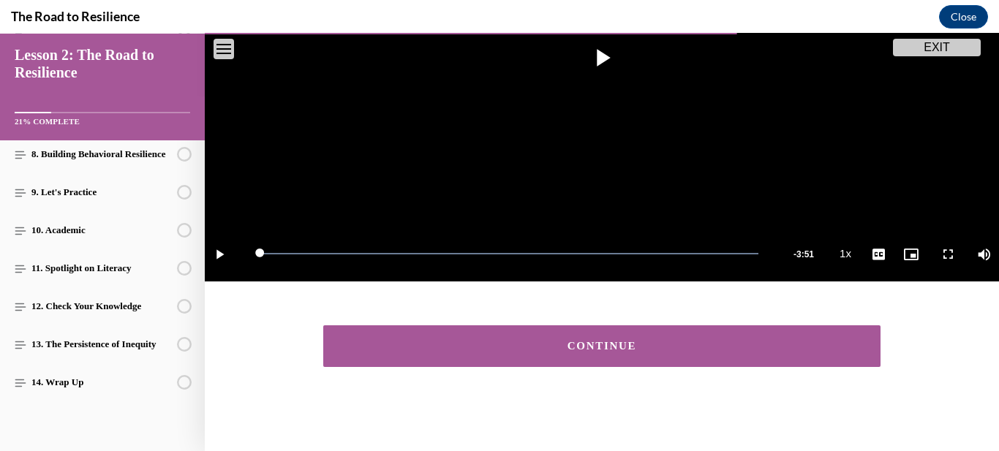
click at [688, 333] on button "CONTINUE" at bounding box center [601, 347] width 557 height 42
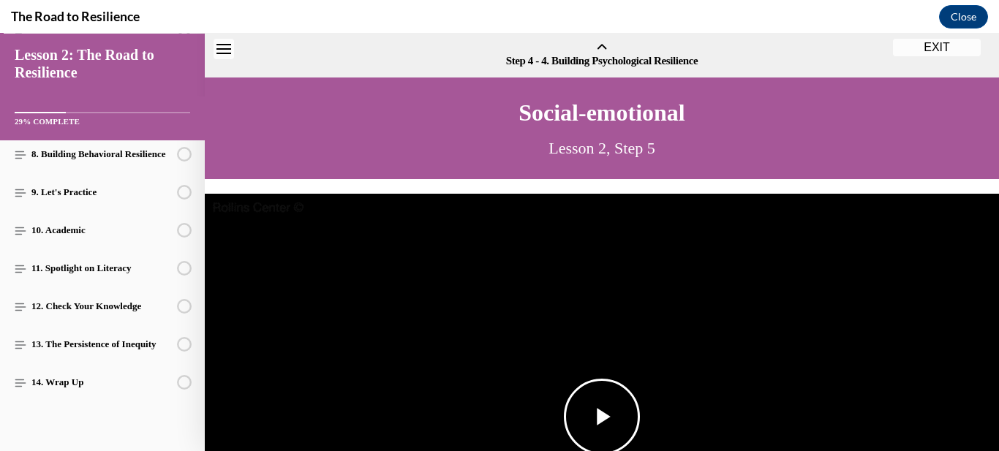
scroll to position [45, 0]
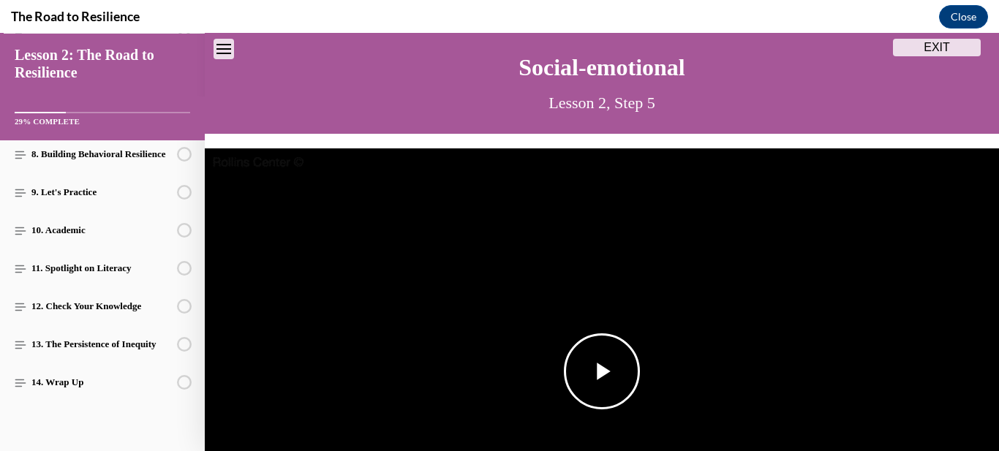
click at [602, 372] on span "Video player" at bounding box center [602, 372] width 0 height 0
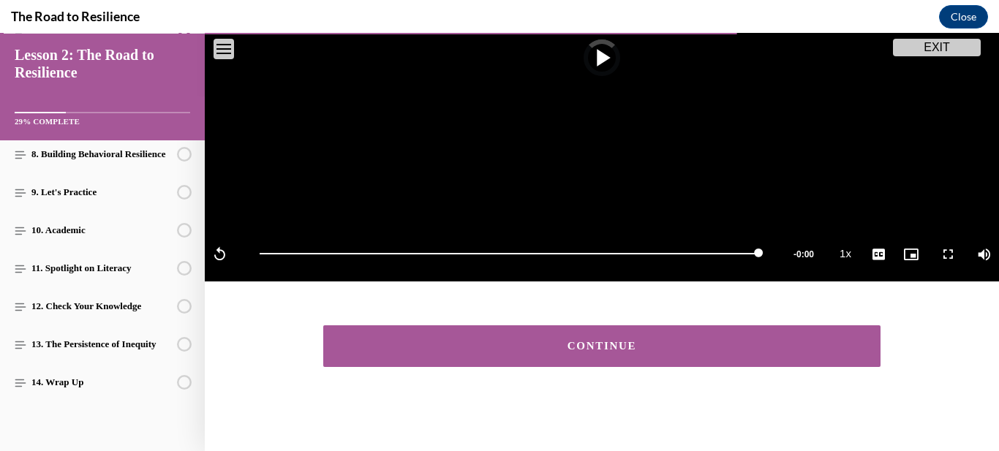
scroll to position [359, 0]
click at [724, 353] on button "CONTINUE" at bounding box center [601, 347] width 557 height 42
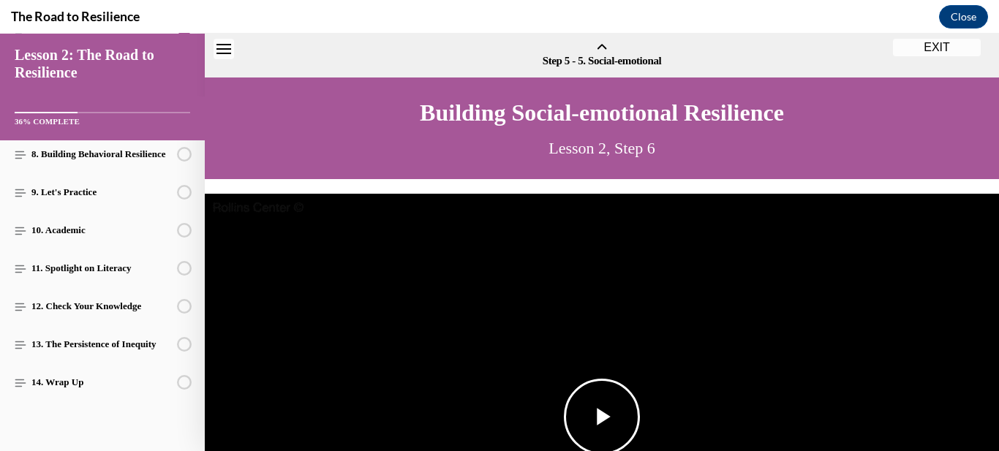
scroll to position [45, 0]
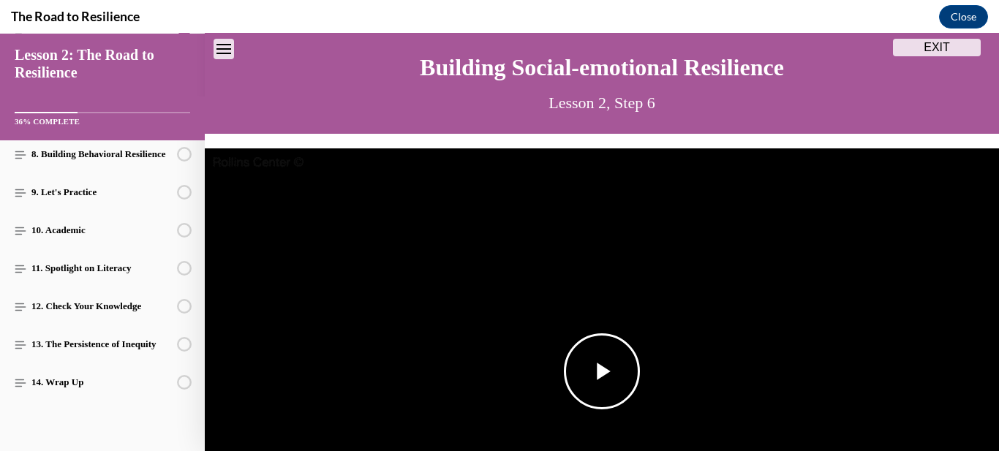
click at [602, 372] on span "Video player" at bounding box center [602, 372] width 0 height 0
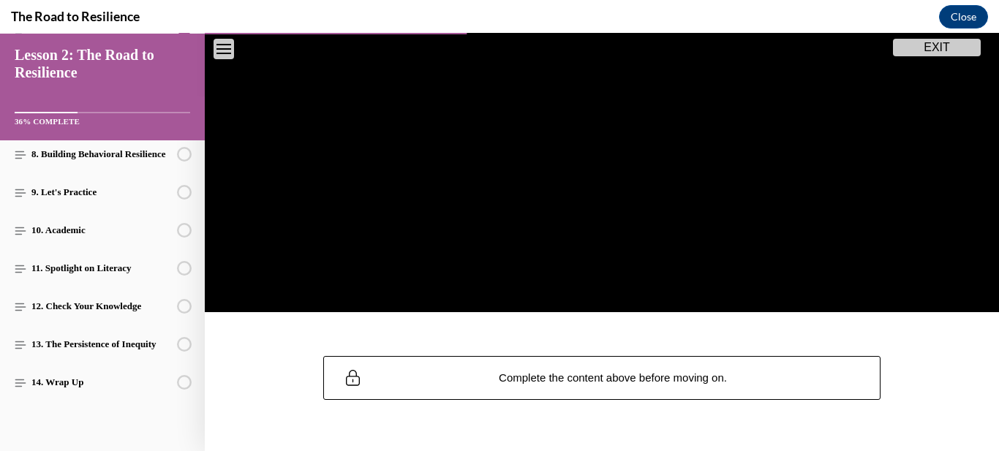
scroll to position [331, 0]
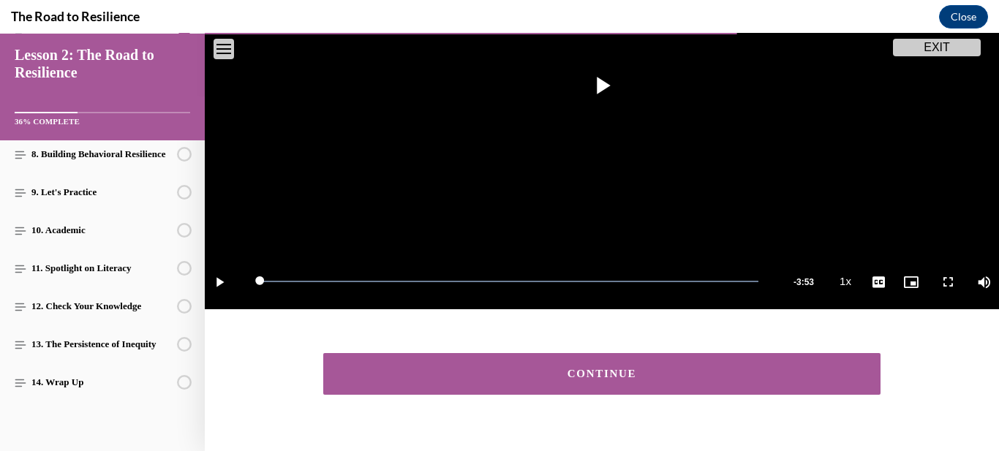
click at [698, 380] on button "CONTINUE" at bounding box center [601, 374] width 557 height 42
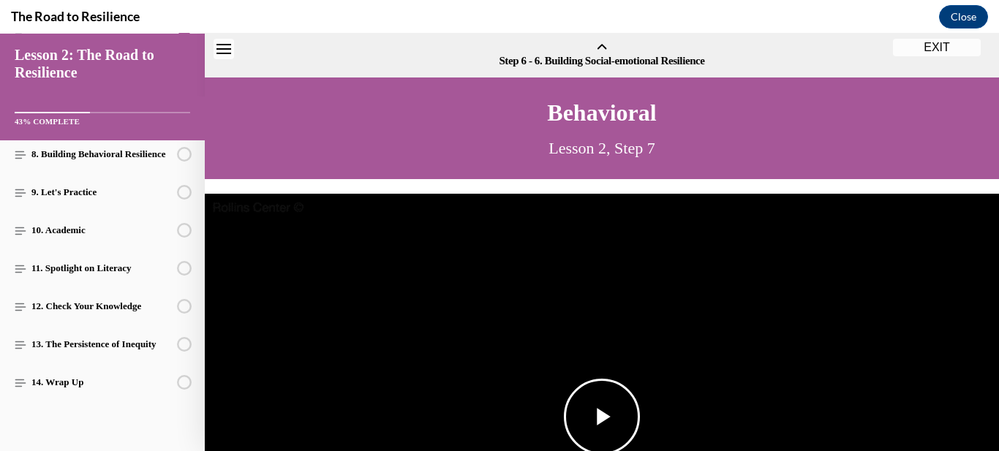
scroll to position [45, 0]
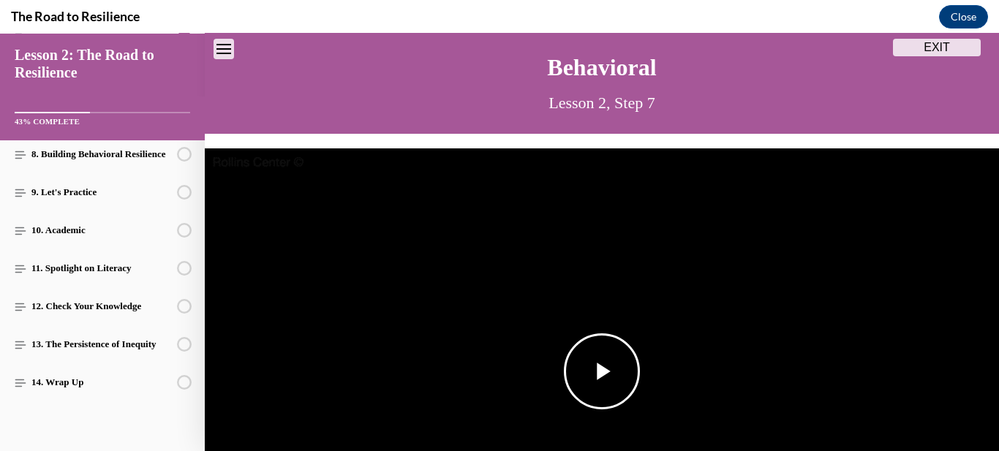
click at [602, 372] on span "Video player" at bounding box center [602, 372] width 0 height 0
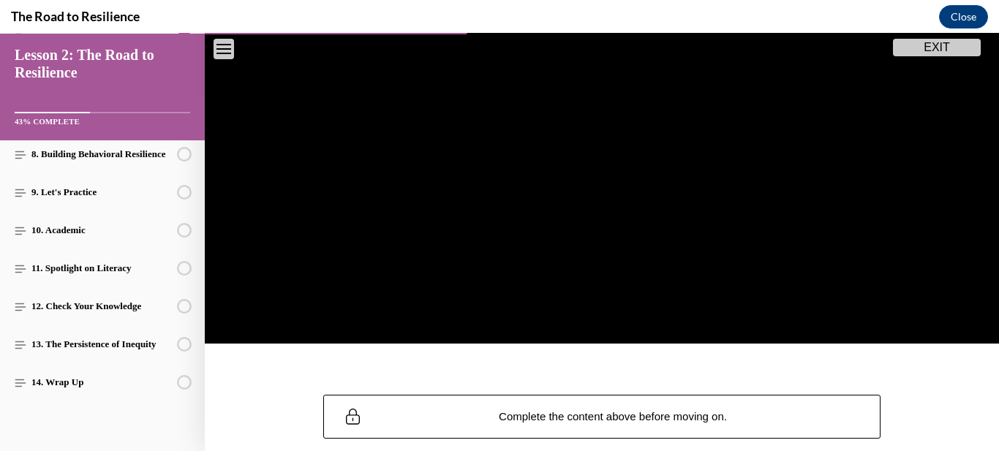
scroll to position [300, 0]
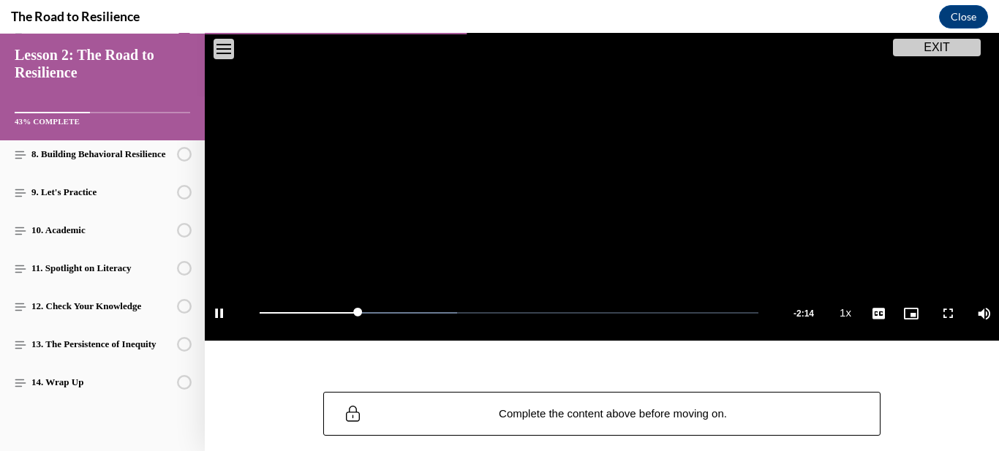
click at [784, 274] on video "Video player" at bounding box center [602, 117] width 795 height 447
click at [602, 117] on span "Video player" at bounding box center [602, 117] width 0 height 0
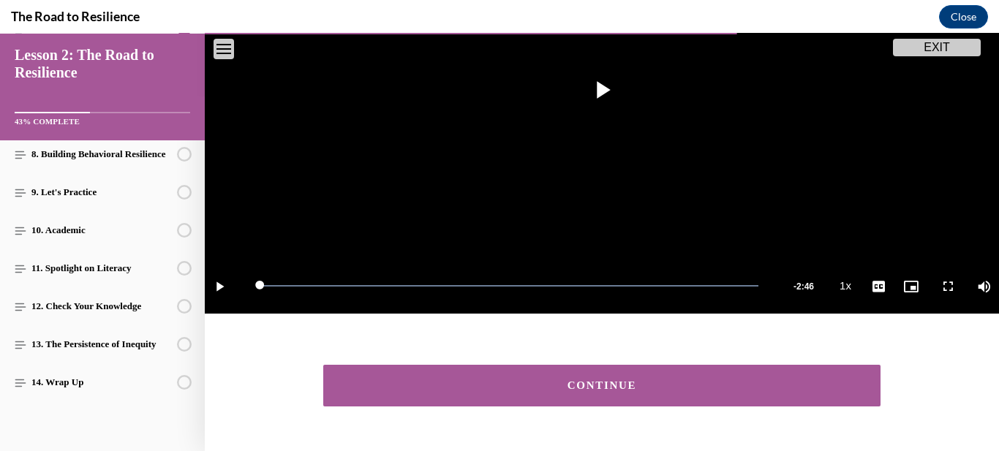
scroll to position [374, 0]
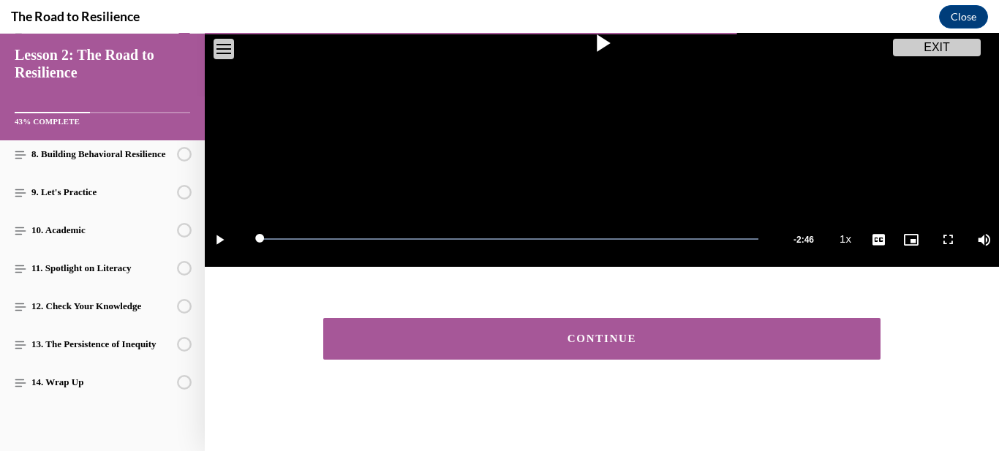
click at [815, 339] on div "CONTINUE" at bounding box center [602, 339] width 512 height 11
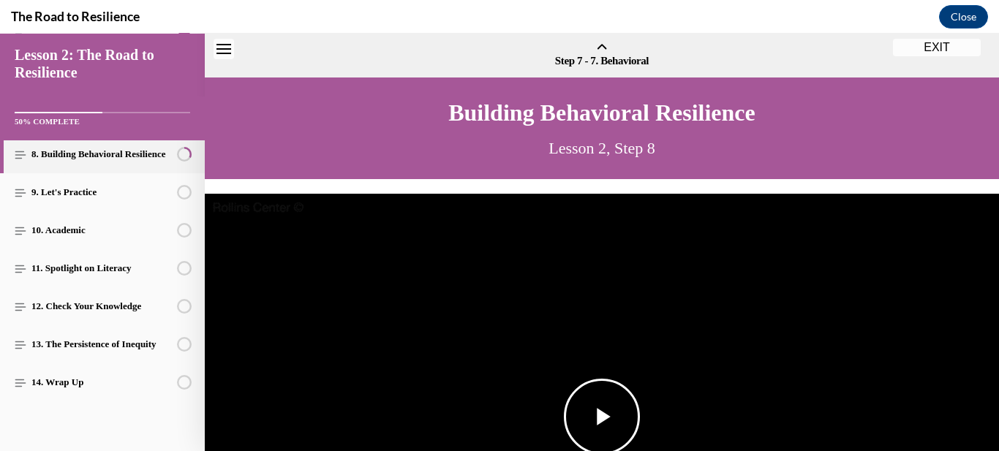
scroll to position [45, 0]
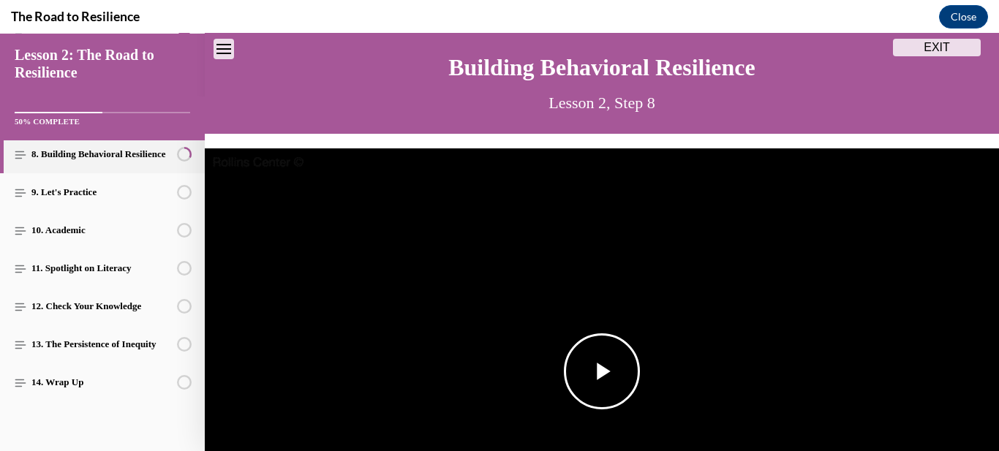
click at [602, 372] on span "Video player" at bounding box center [602, 372] width 0 height 0
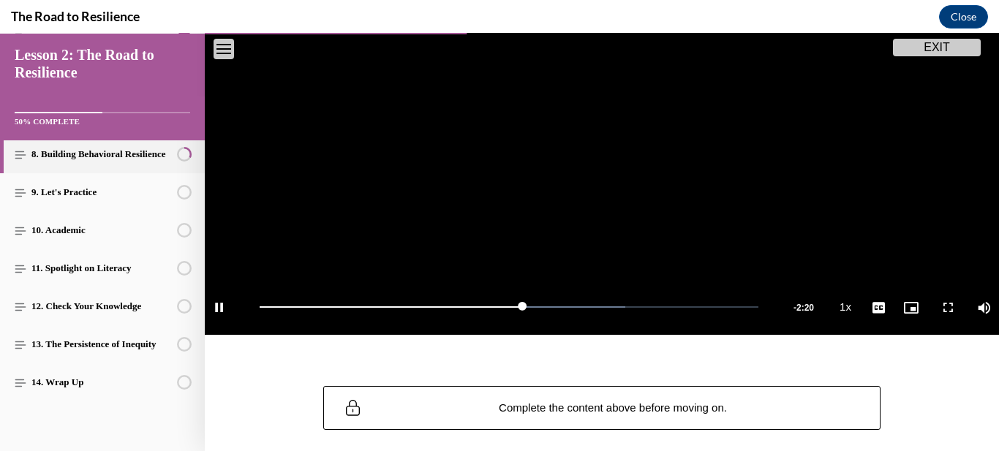
scroll to position [310, 0]
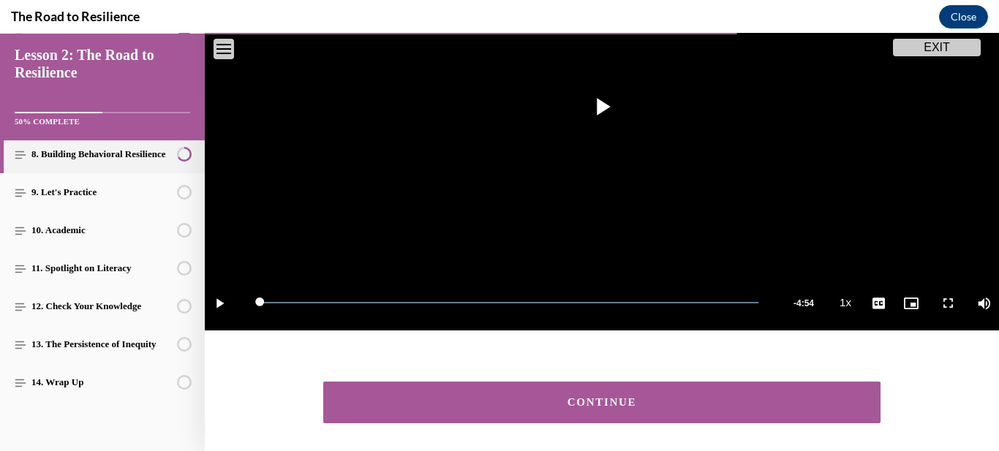
click at [672, 394] on button "CONTINUE" at bounding box center [601, 403] width 557 height 42
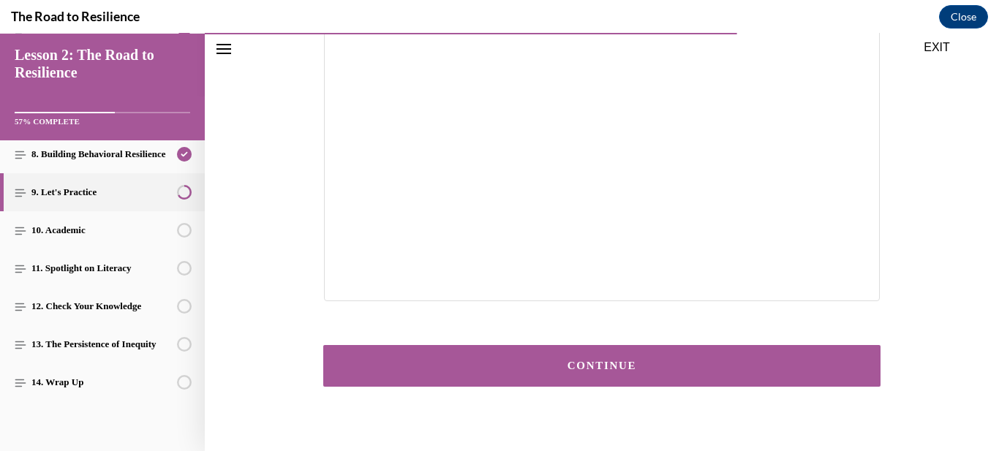
scroll to position [350, 0]
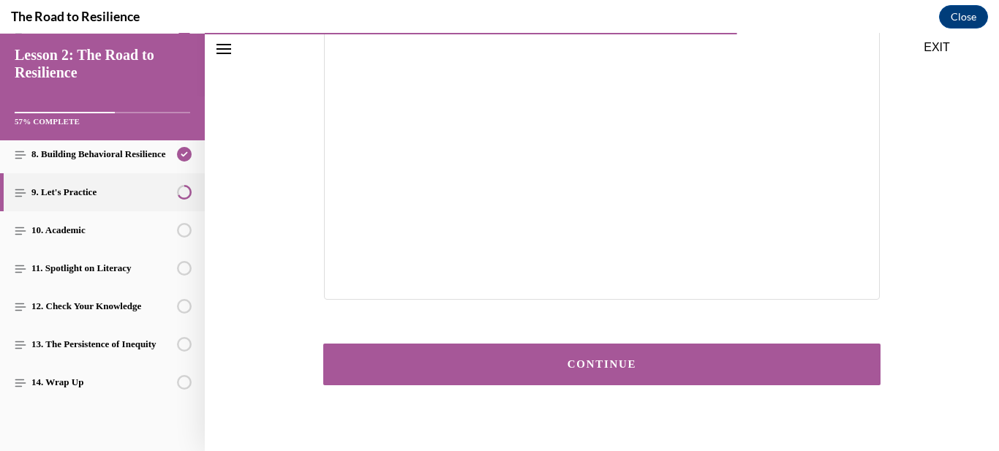
click at [639, 372] on button "CONTINUE" at bounding box center [601, 365] width 557 height 42
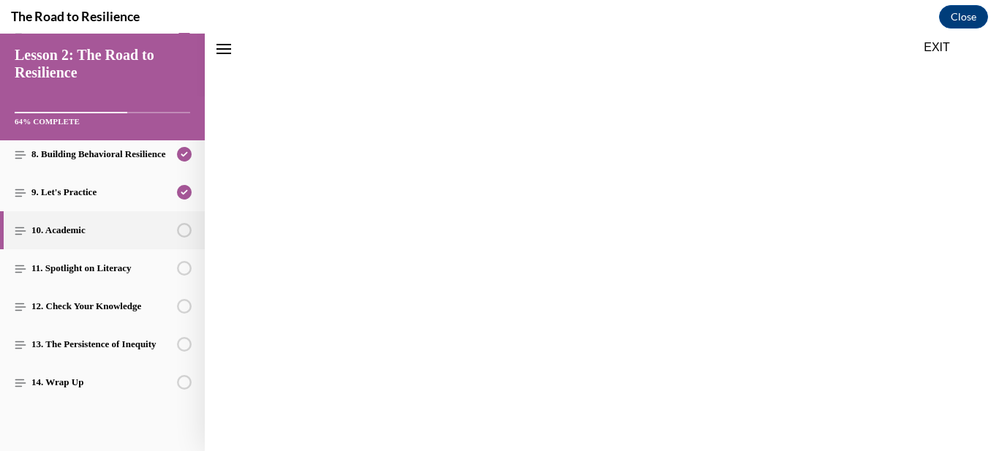
scroll to position [0, 0]
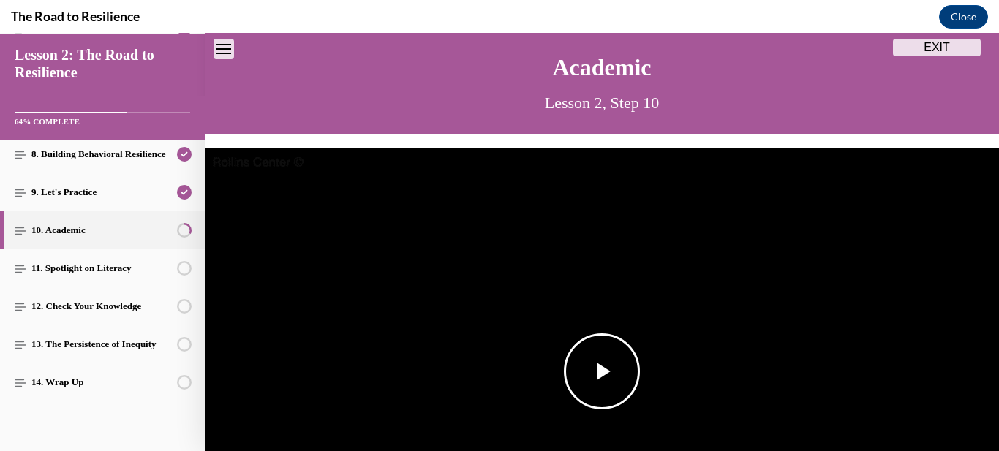
click at [639, 371] on button "Play Video" at bounding box center [602, 372] width 76 height 76
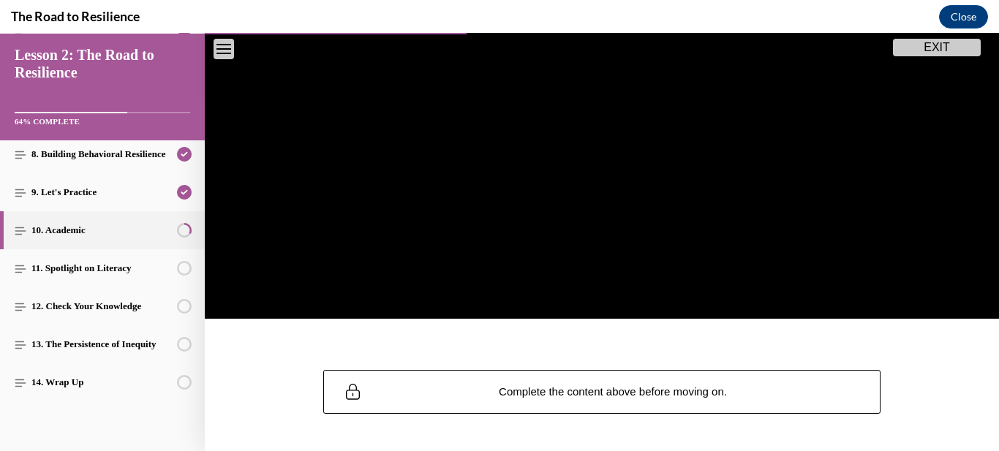
scroll to position [323, 0]
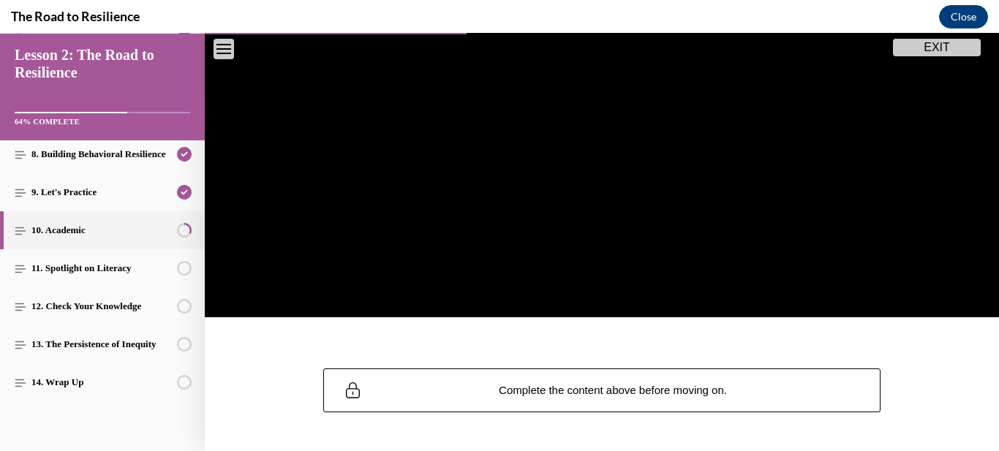
click at [982, 333] on div "Video Player is loading. Play Video Pause Loaded : 5.33% 0:09 Remaining Time - …" at bounding box center [602, 101] width 795 height 491
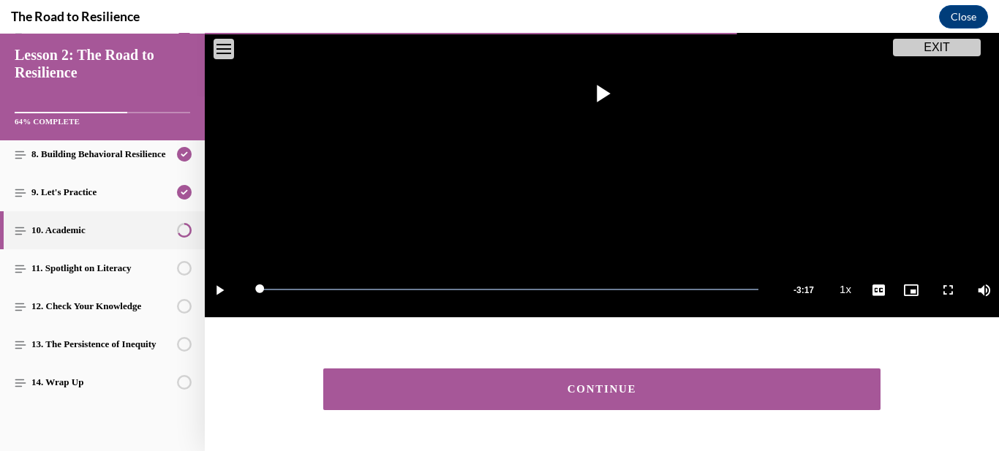
click at [664, 400] on button "CONTINUE" at bounding box center [601, 390] width 557 height 42
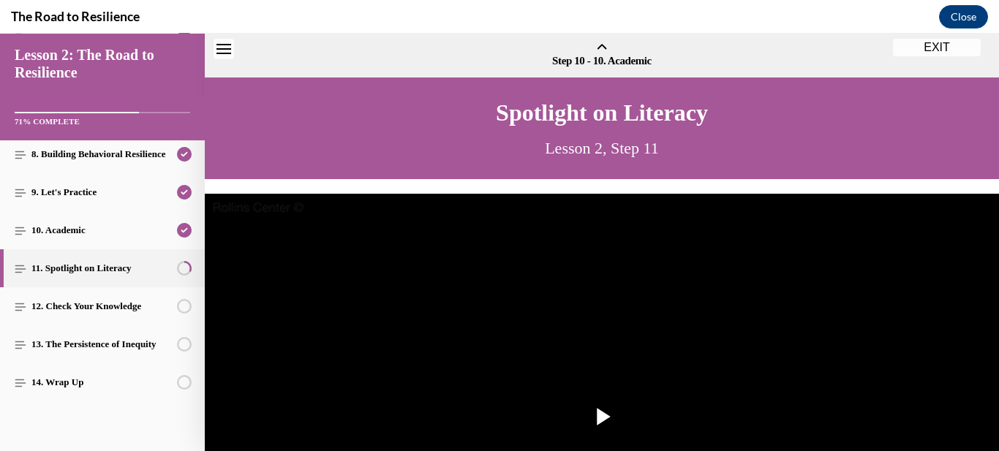
scroll to position [45, 0]
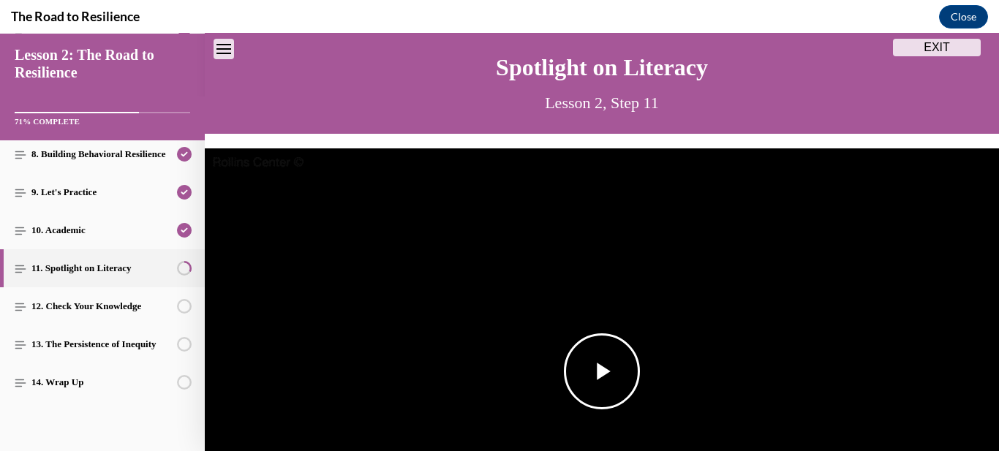
click at [602, 372] on span "Video player" at bounding box center [602, 372] width 0 height 0
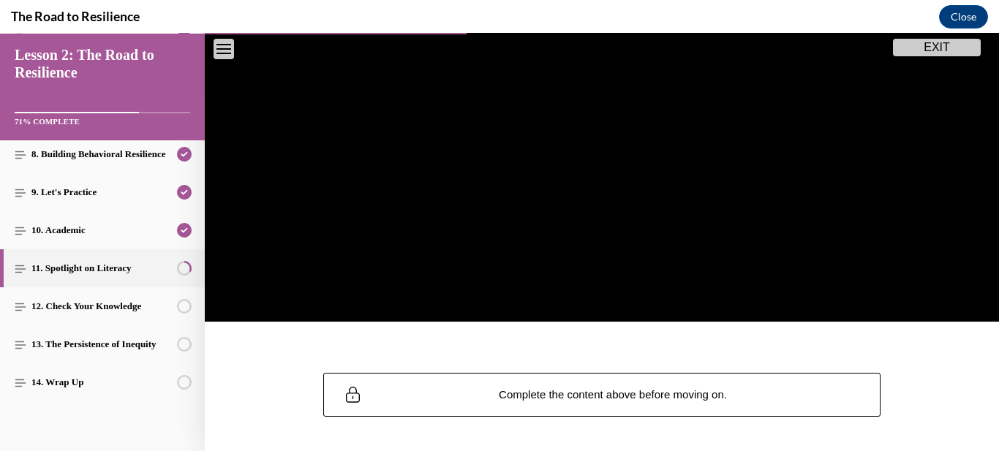
scroll to position [320, 0]
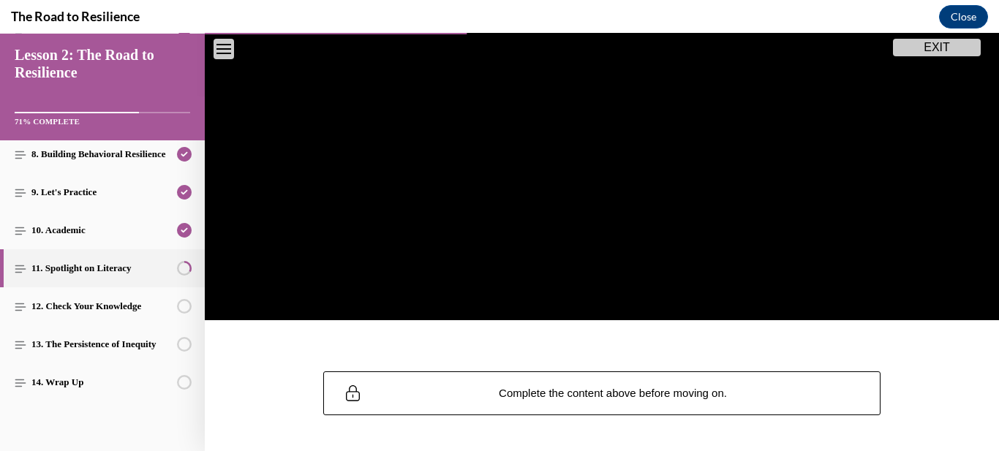
click at [975, 336] on div "Video Player is loading. Play Video Pause Loaded : 41.88% 1:13 Remaining Time -…" at bounding box center [602, 104] width 795 height 491
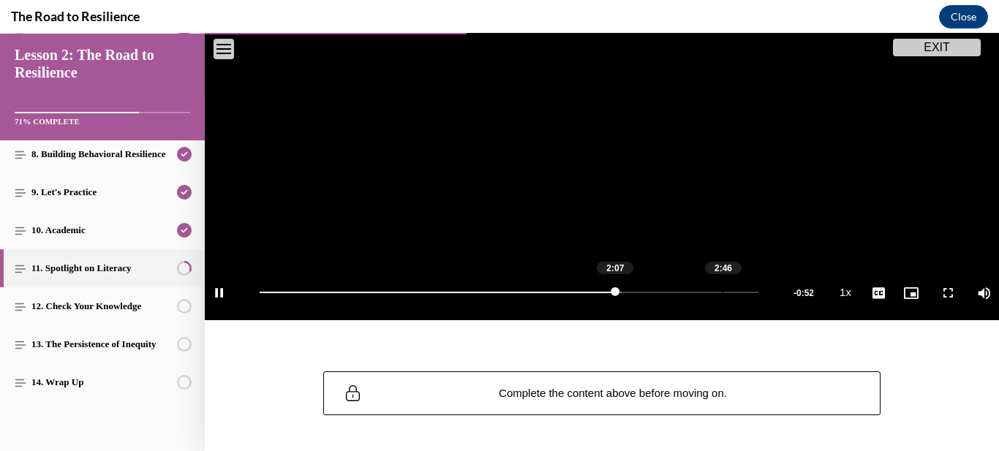
click at [723, 292] on div "2:46" at bounding box center [723, 292] width 1 height 1
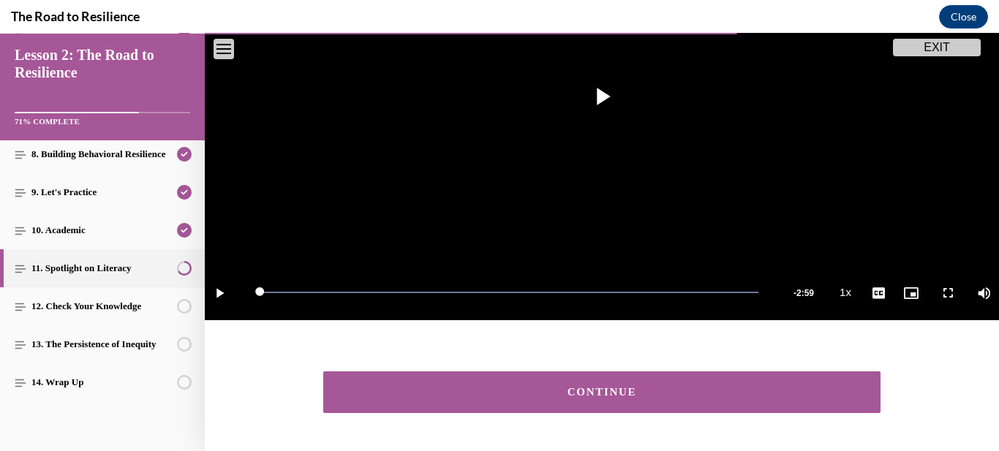
click at [672, 402] on button "CONTINUE" at bounding box center [601, 393] width 557 height 42
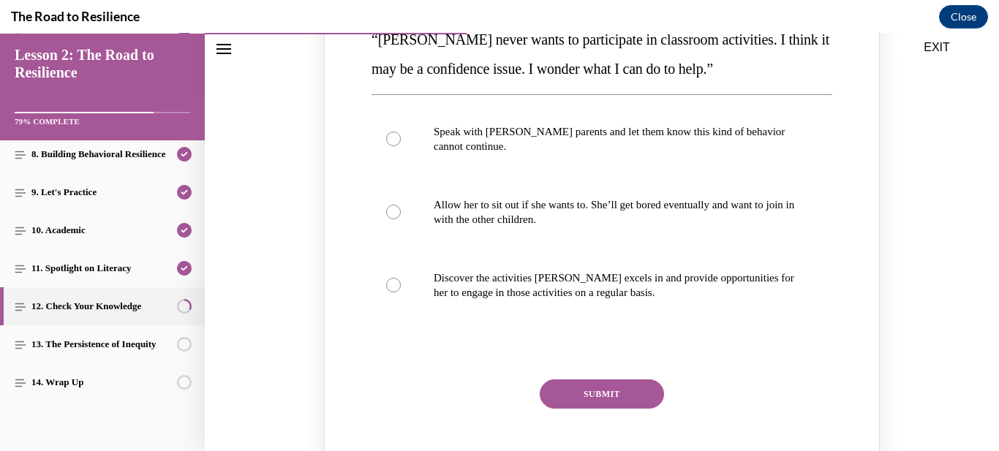
scroll to position [277, 0]
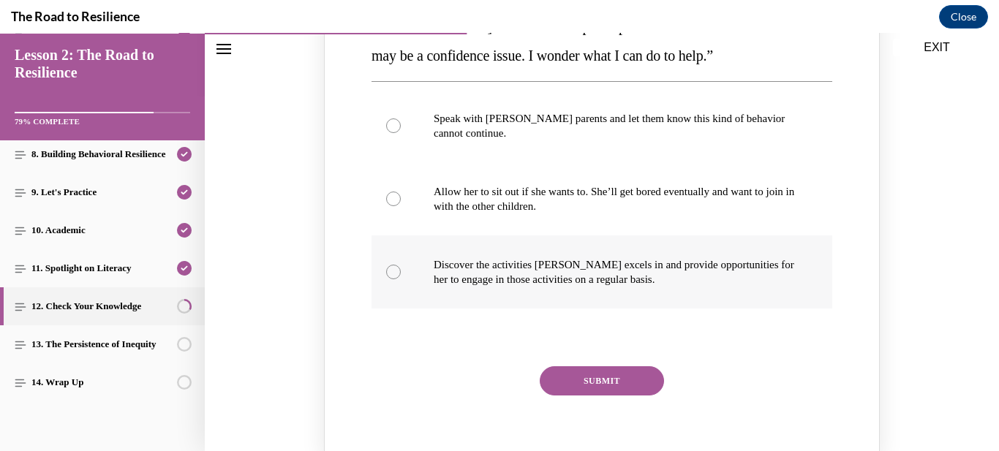
click at [390, 274] on div "Knowledge check: Multiple choice" at bounding box center [393, 272] width 15 height 15
click at [390, 274] on input "Discover the activities Mattison excels in and provide opportunities for her to…" at bounding box center [393, 272] width 15 height 15
radio input "true"
click at [604, 388] on button "SUBMIT" at bounding box center [602, 381] width 124 height 29
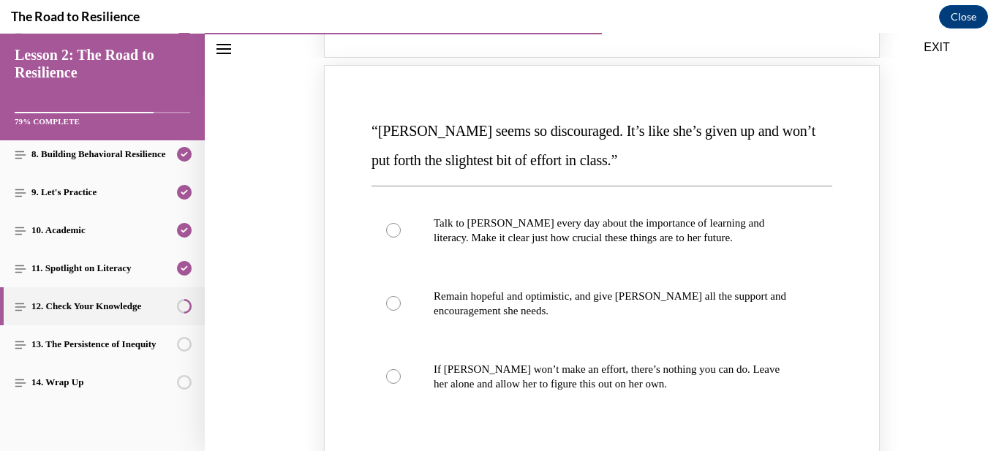
scroll to position [814, 0]
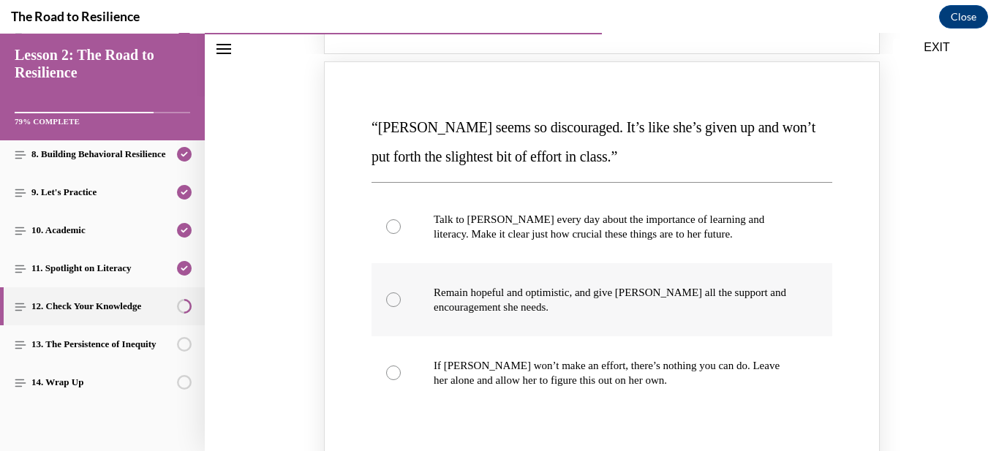
click at [396, 301] on div "Knowledge check: Multiple choice" at bounding box center [393, 300] width 15 height 15
click at [396, 301] on input "Remain hopeful and optimistic, and give Alyson all the support and encouragemen…" at bounding box center [393, 300] width 15 height 15
radio input "true"
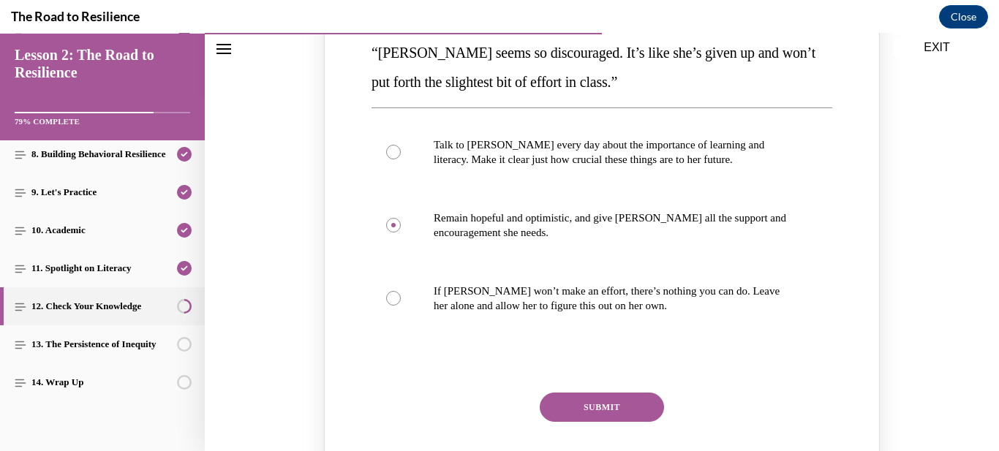
scroll to position [896, 0]
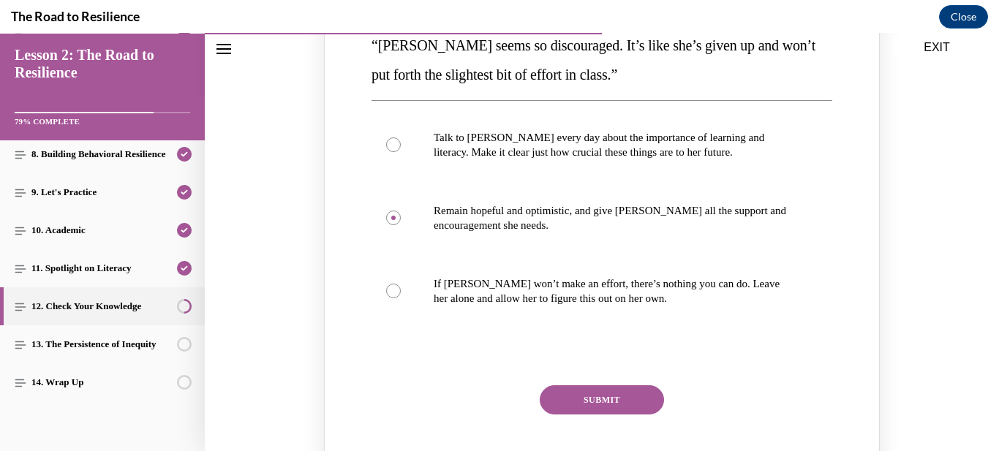
click at [584, 402] on button "SUBMIT" at bounding box center [602, 400] width 124 height 29
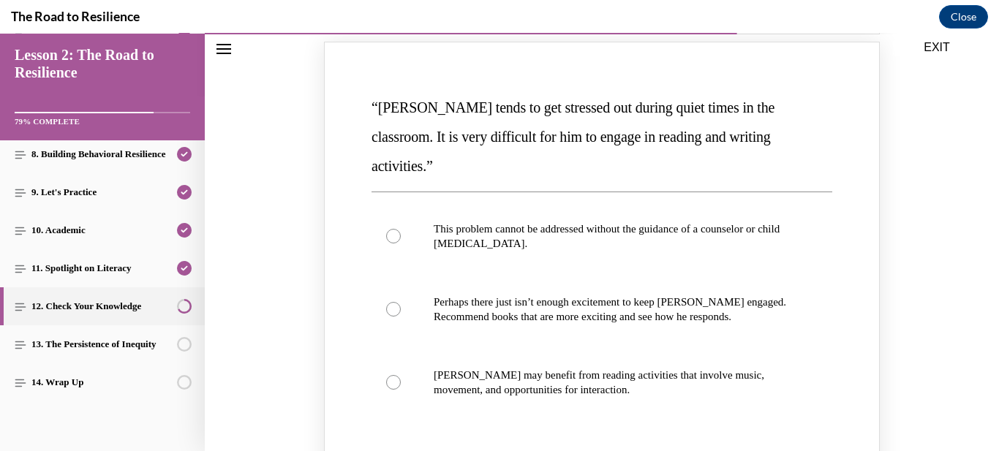
scroll to position [1476, 0]
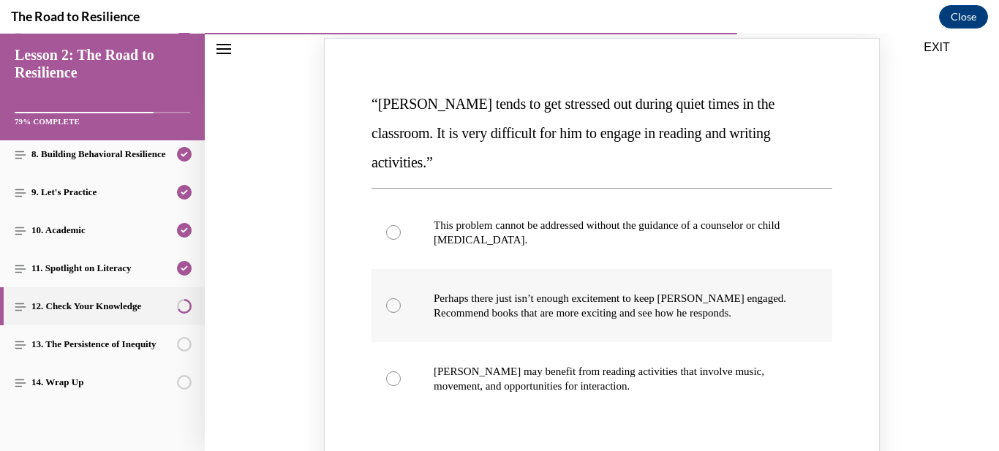
click at [388, 299] on div "Knowledge check: Multiple choice" at bounding box center [393, 306] width 15 height 15
click at [388, 299] on input "Perhaps there just isn’t enough excitement to keep Harrison engaged. Recommend …" at bounding box center [393, 306] width 15 height 15
radio input "true"
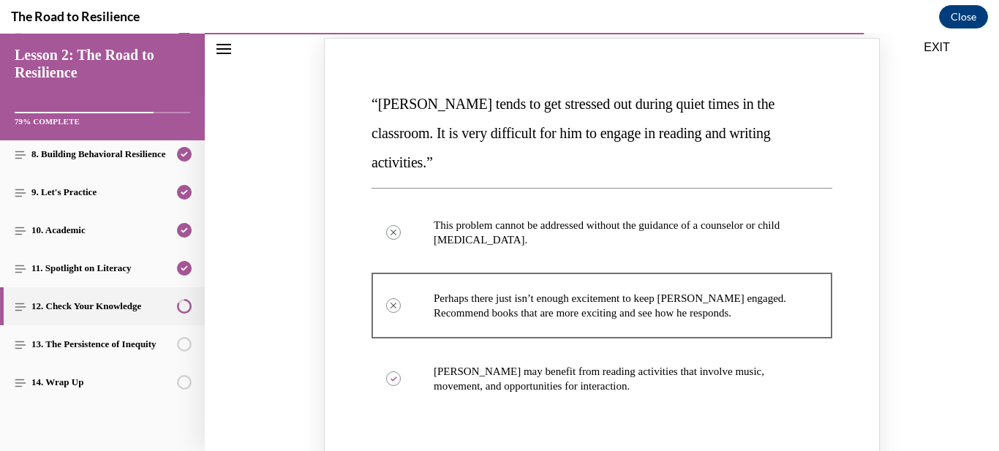
scroll to position [1730, 0]
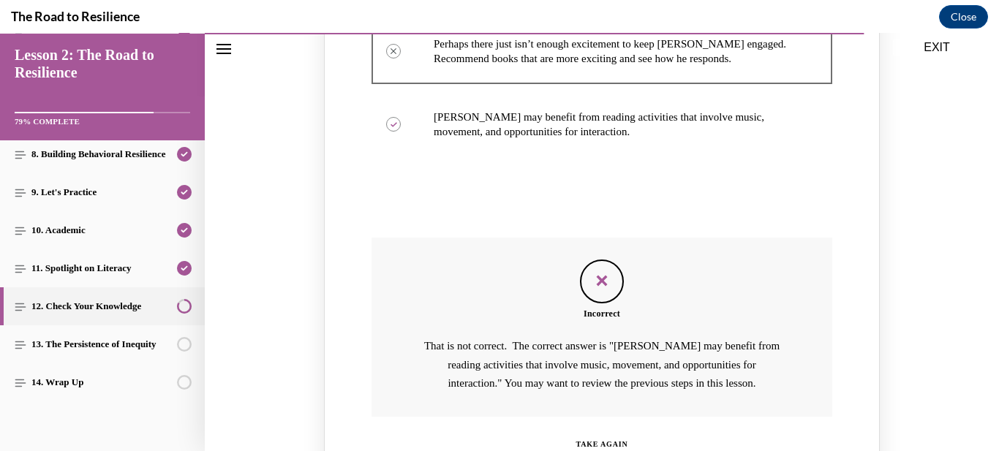
click at [604, 450] on div "“Harrison tends to get stressed out during quiet times in the classroom. It is …" at bounding box center [602, 151] width 556 height 736
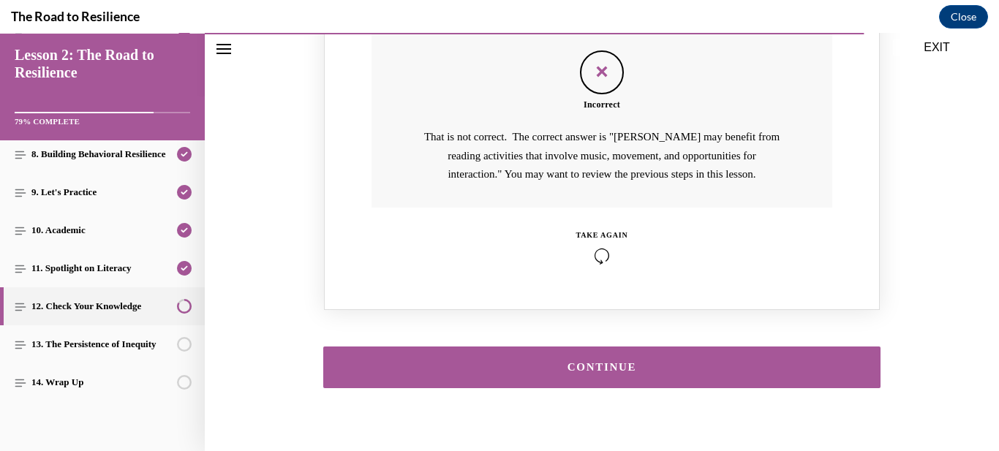
click at [732, 347] on button "CONTINUE" at bounding box center [601, 368] width 557 height 42
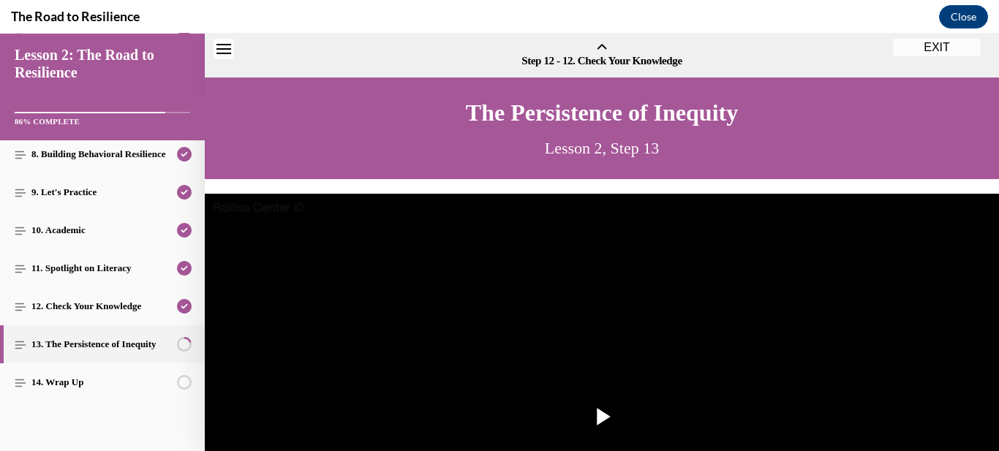
scroll to position [45, 0]
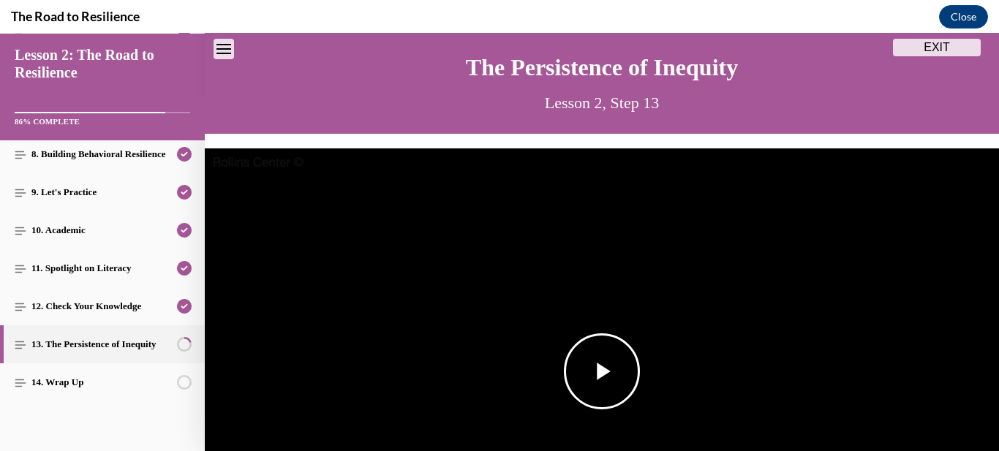
click at [602, 372] on span "Video player" at bounding box center [602, 372] width 0 height 0
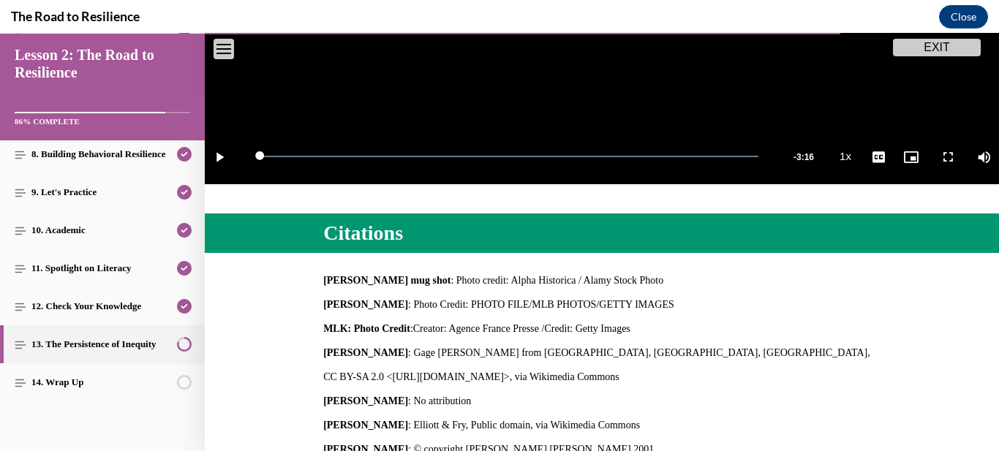
scroll to position [636, 0]
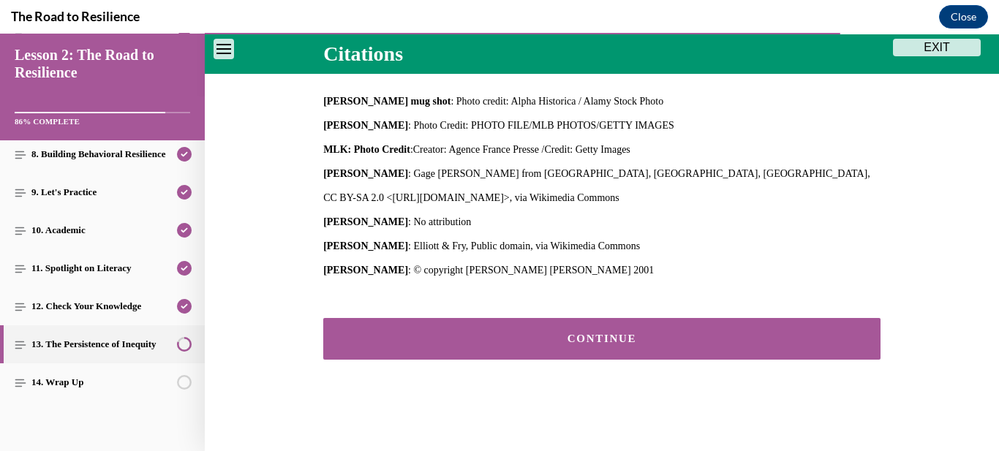
click at [702, 342] on div "CONTINUE" at bounding box center [602, 339] width 512 height 11
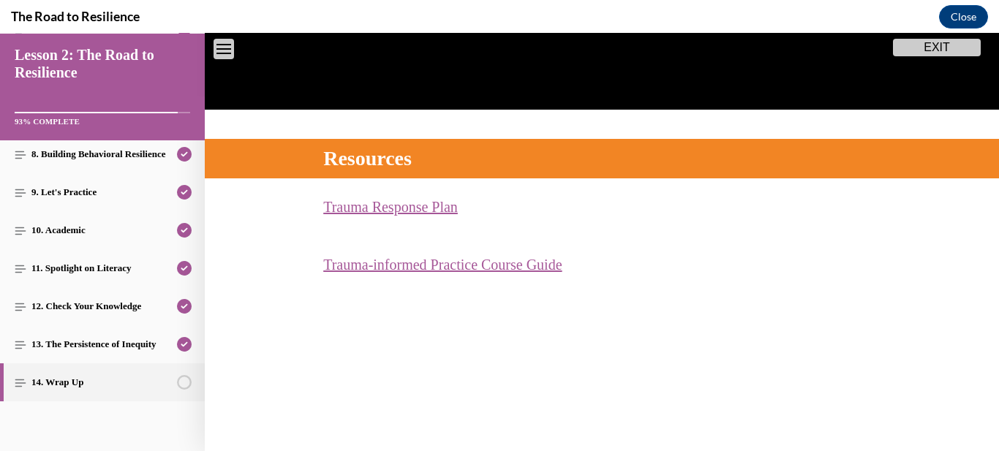
scroll to position [45, 0]
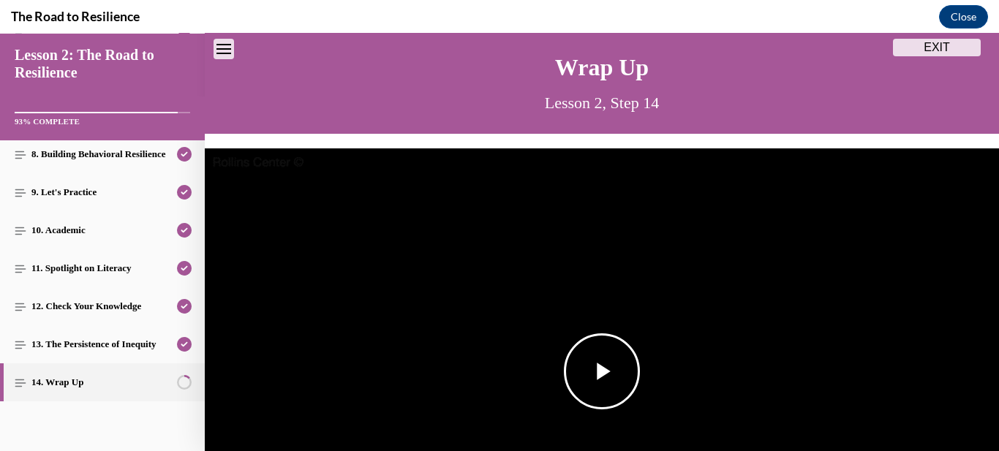
click at [602, 372] on span "Video player" at bounding box center [602, 372] width 0 height 0
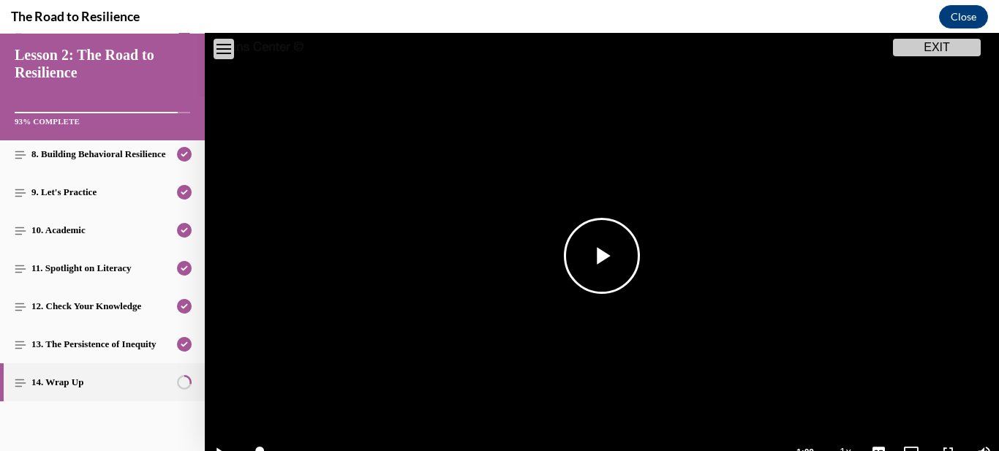
click at [602, 256] on span "Video player" at bounding box center [602, 256] width 0 height 0
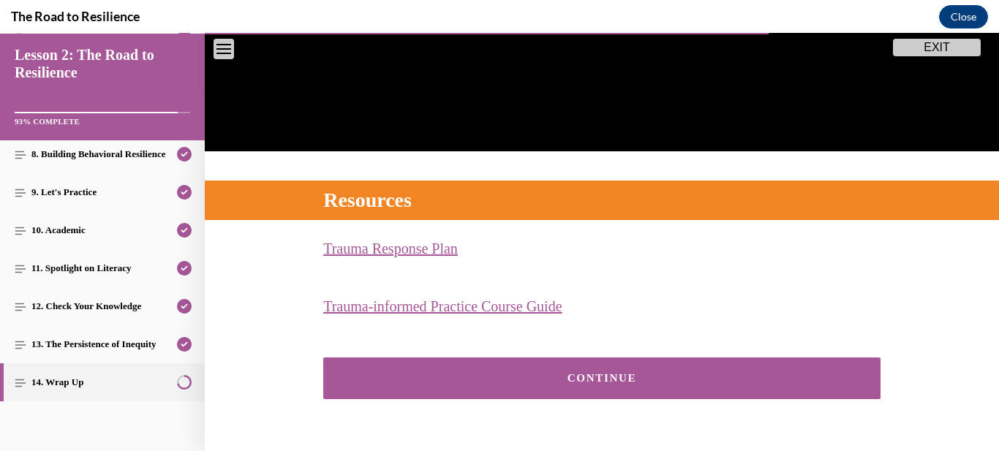
scroll to position [496, 0]
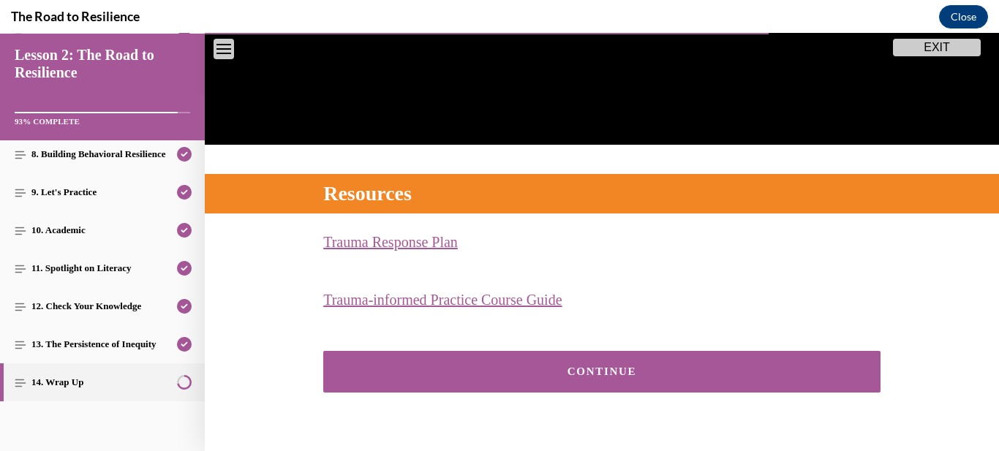
click at [751, 381] on button "CONTINUE" at bounding box center [601, 372] width 557 height 42
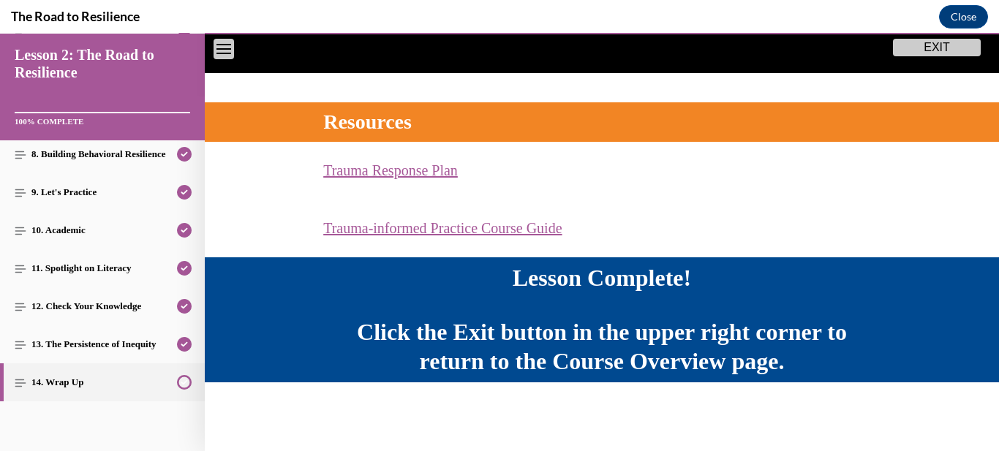
scroll to position [568, 0]
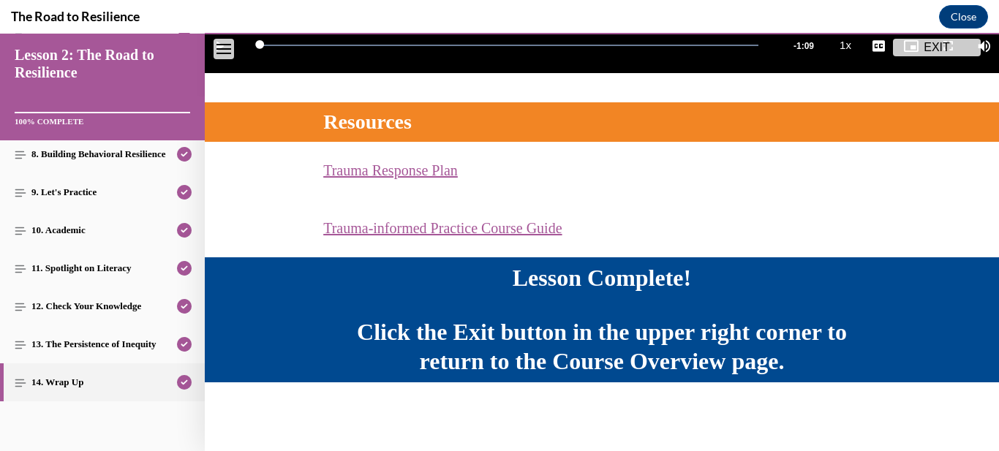
click at [913, 48] on button "EXIT" at bounding box center [937, 48] width 88 height 18
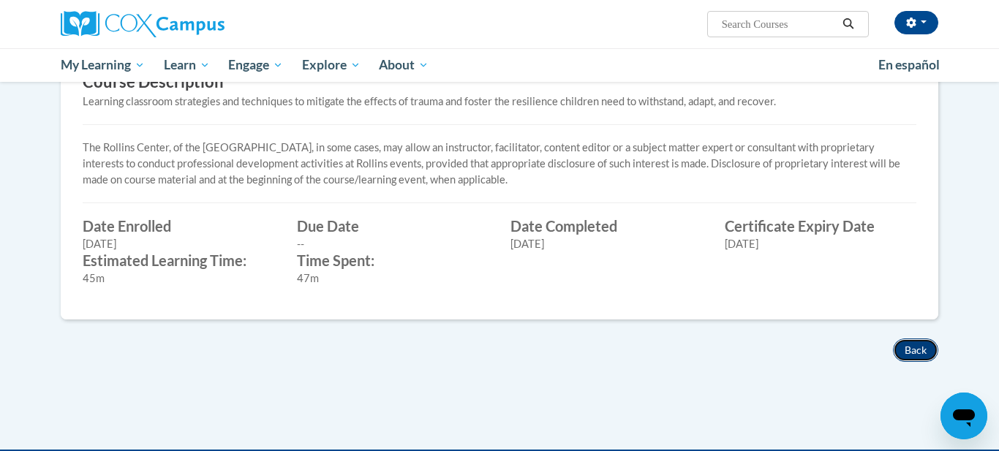
click at [923, 343] on button "Back" at bounding box center [915, 350] width 45 height 23
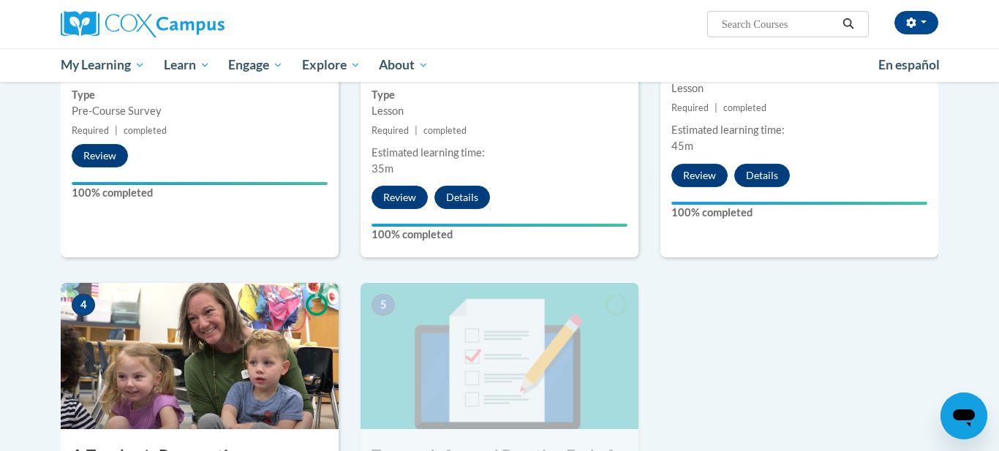
scroll to position [537, 0]
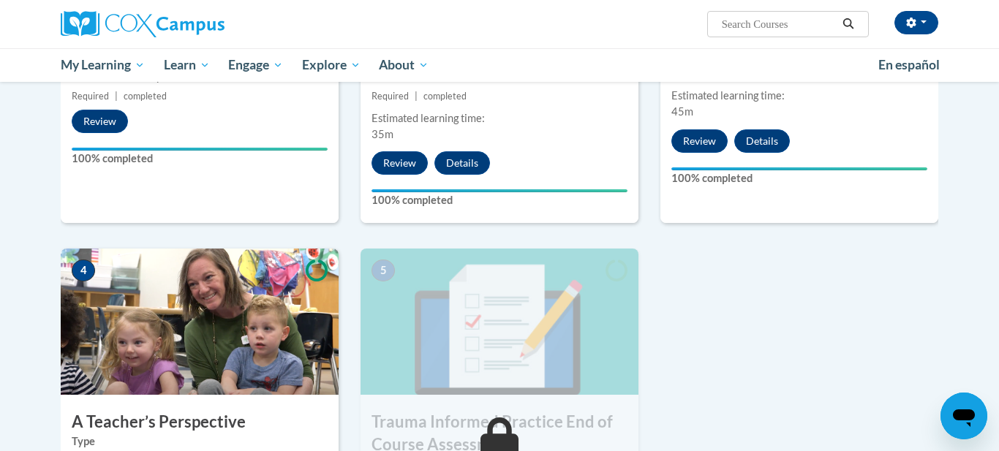
click at [266, 311] on img at bounding box center [200, 322] width 278 height 146
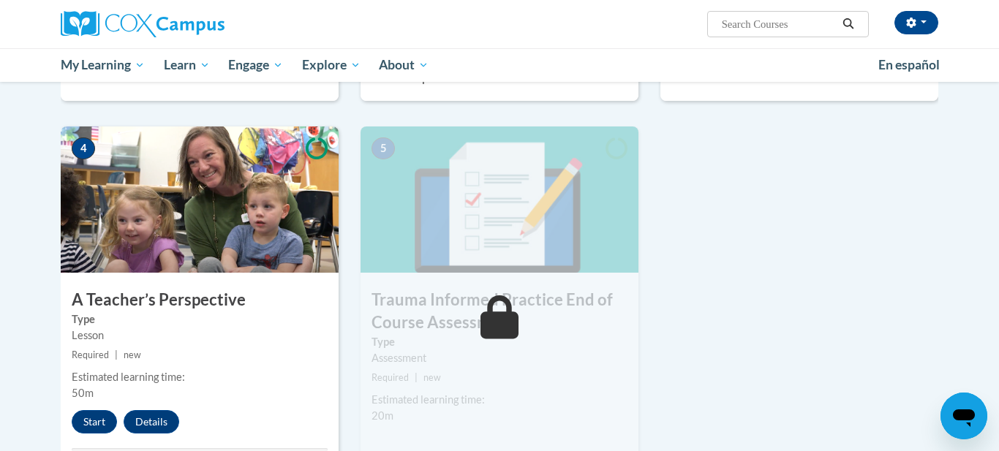
scroll to position [671, 0]
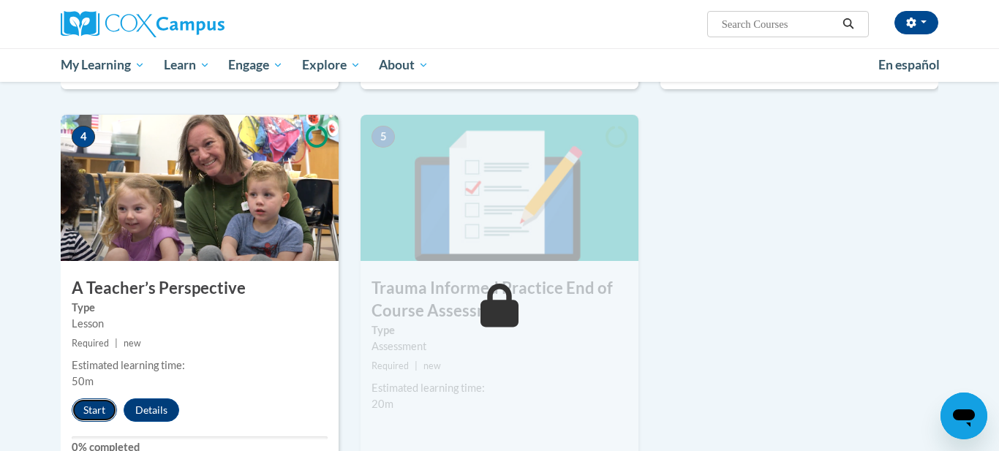
click at [100, 406] on button "Start" at bounding box center [94, 410] width 45 height 23
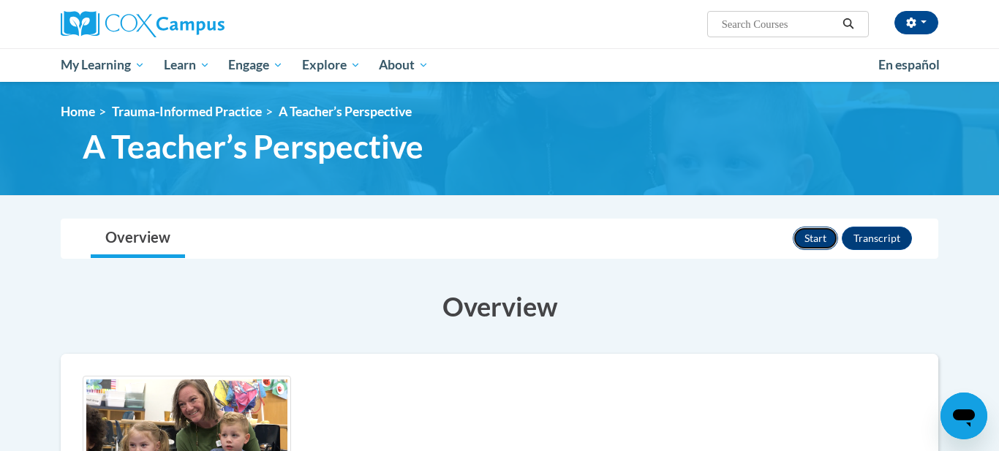
click at [817, 239] on button "Start" at bounding box center [815, 238] width 45 height 23
